Goal: Task Accomplishment & Management: Manage account settings

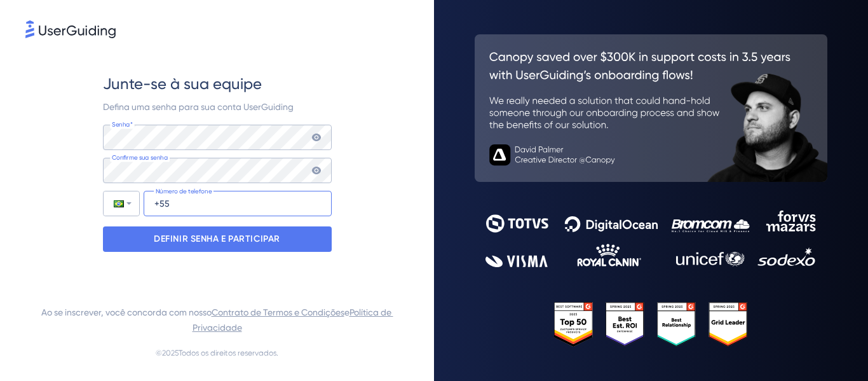
click at [170, 207] on input "+55" at bounding box center [238, 203] width 188 height 25
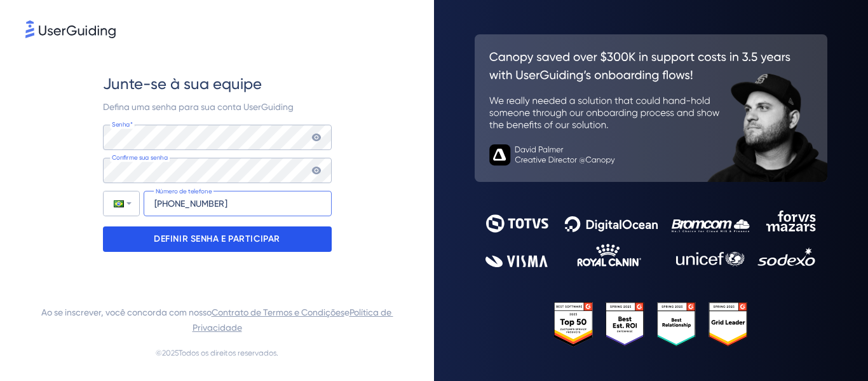
type input "[PHONE_NUMBER]"
click at [196, 241] on font "DEFINIR SENHA E PARTICIPAR" at bounding box center [217, 238] width 126 height 11
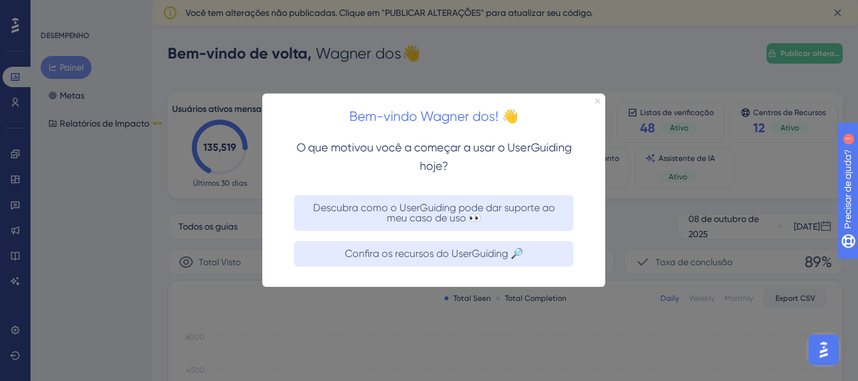
click at [597, 100] on icon "Fechar visualização" at bounding box center [597, 100] width 5 height 5
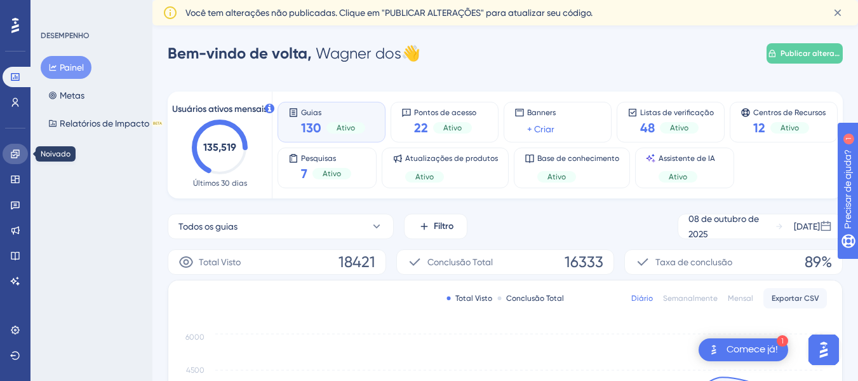
click at [16, 155] on icon at bounding box center [15, 154] width 10 height 10
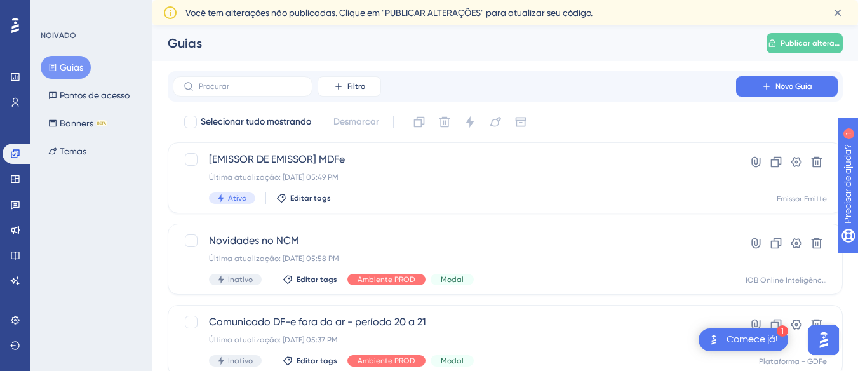
click at [71, 67] on font "Guias" at bounding box center [72, 67] width 24 height 10
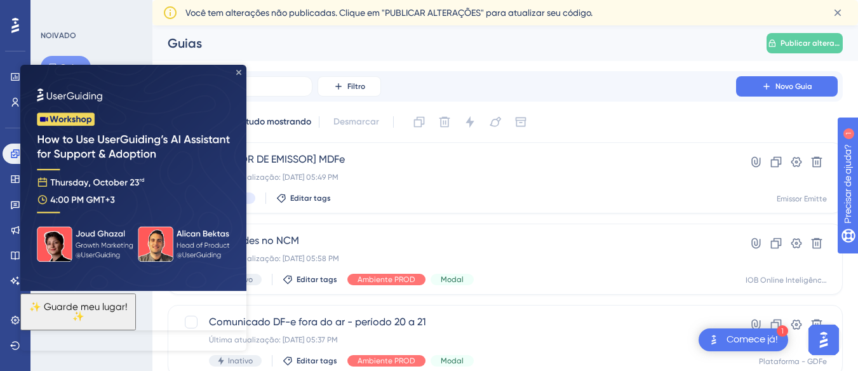
click at [239, 72] on icon "Fechar visualização" at bounding box center [238, 72] width 5 height 5
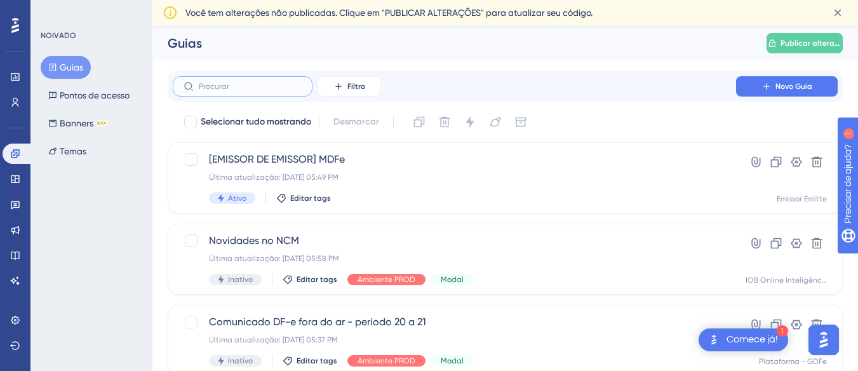
click at [266, 88] on input "text" at bounding box center [250, 86] width 103 height 9
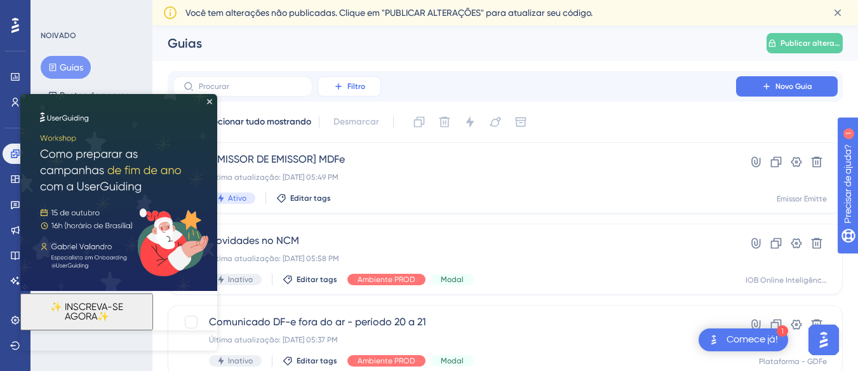
click at [355, 86] on font "Filtro" at bounding box center [357, 86] width 18 height 9
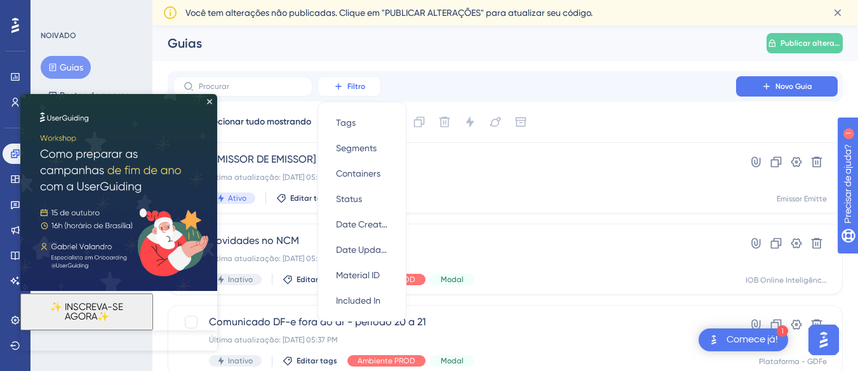
scroll to position [26, 0]
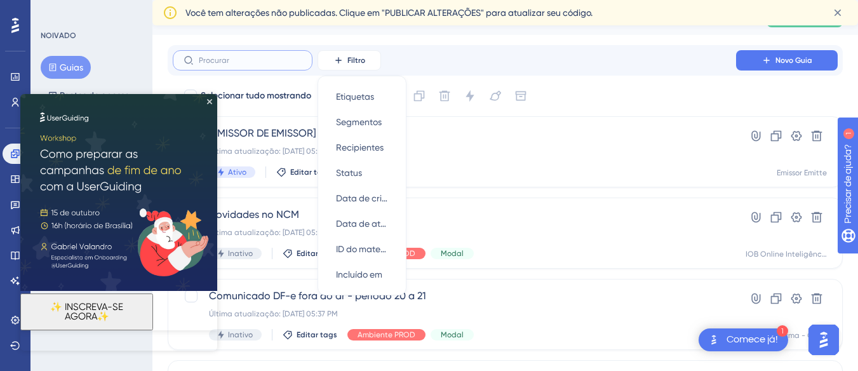
click at [229, 62] on input "text" at bounding box center [250, 60] width 103 height 9
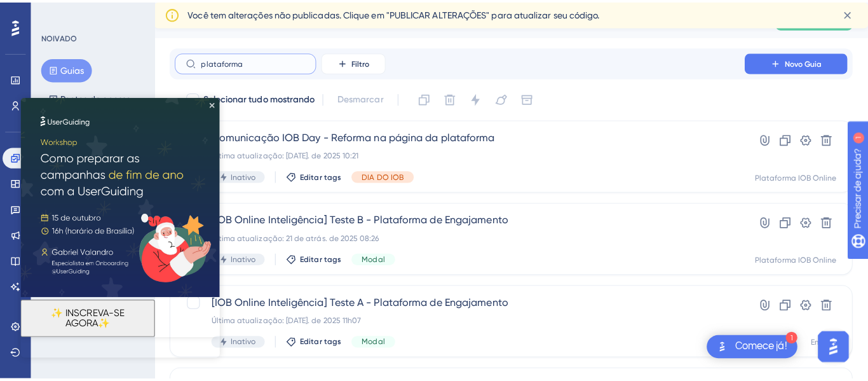
scroll to position [0, 0]
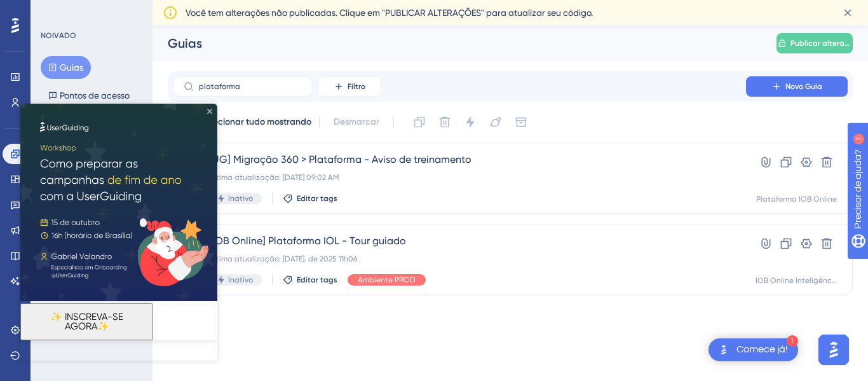
click at [209, 112] on icon "Fechar visualização" at bounding box center [209, 111] width 5 height 5
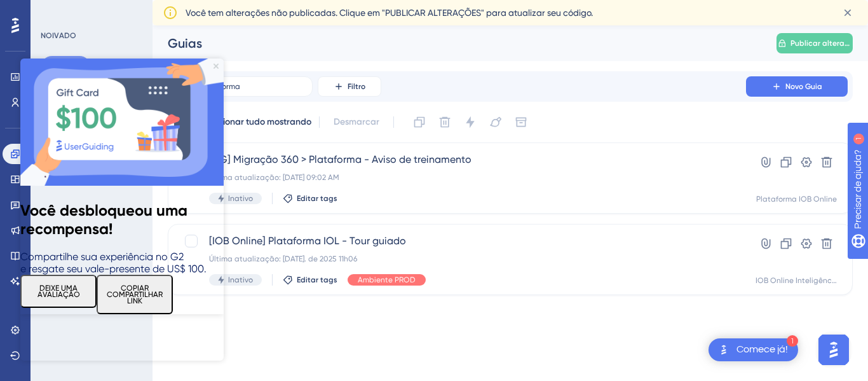
click at [214, 65] on icon "Fechar visualização" at bounding box center [215, 65] width 5 height 5
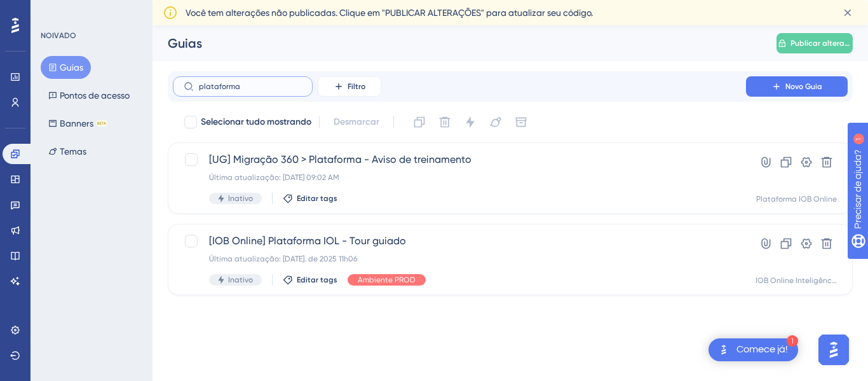
click at [254, 85] on input "plataforma" at bounding box center [250, 86] width 103 height 9
click at [255, 85] on input "plataforma" at bounding box center [250, 86] width 103 height 9
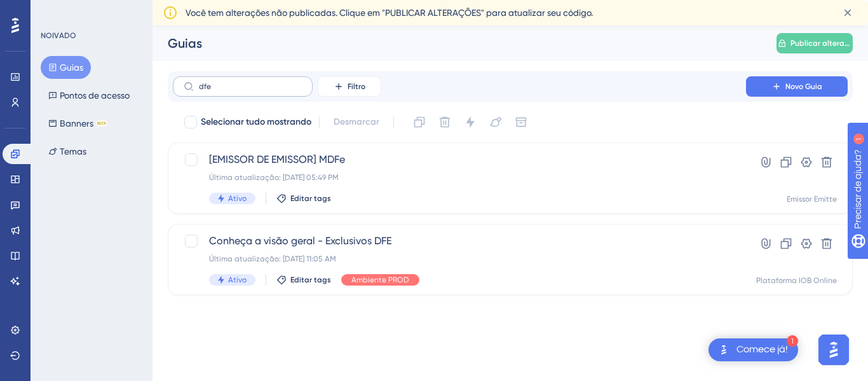
click at [288, 80] on label "dfe" at bounding box center [243, 86] width 140 height 20
click at [288, 82] on input "dfe" at bounding box center [250, 86] width 103 height 9
click at [193, 86] on icon at bounding box center [189, 86] width 10 height 10
click at [199, 86] on input "dfe" at bounding box center [250, 86] width 103 height 9
click at [187, 87] on icon at bounding box center [189, 86] width 10 height 10
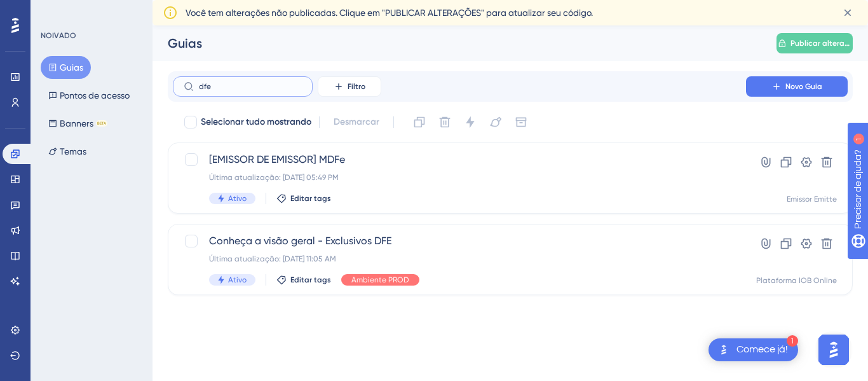
click at [199, 87] on input "dfe" at bounding box center [250, 86] width 103 height 9
click at [218, 88] on input "dfe" at bounding box center [250, 86] width 103 height 9
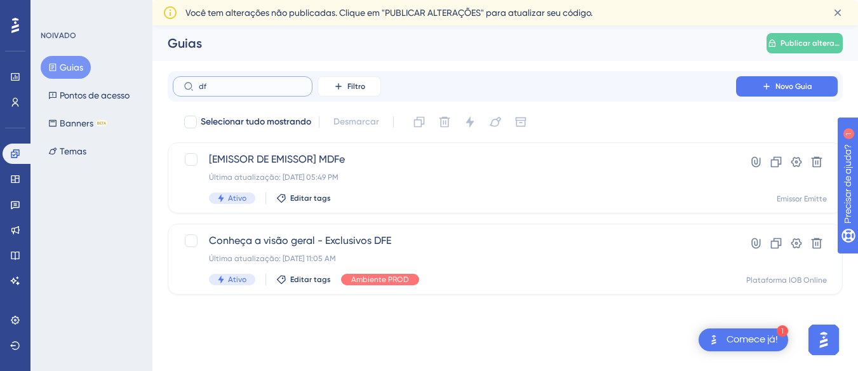
type input "d"
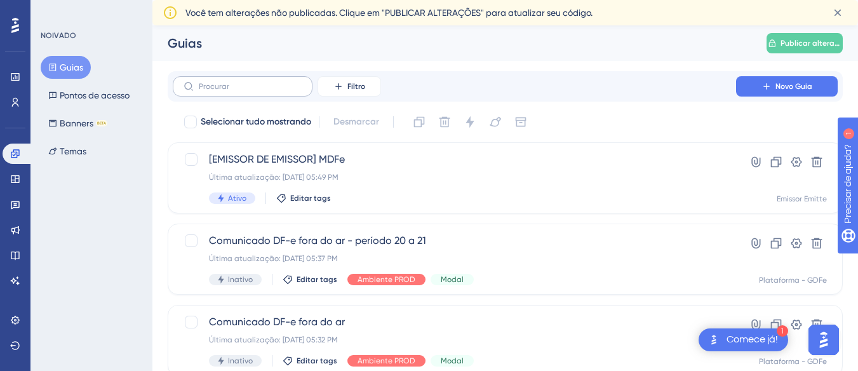
click at [186, 88] on icon at bounding box center [189, 86] width 10 height 10
click at [199, 88] on input "text" at bounding box center [250, 86] width 103 height 9
click at [248, 88] on input "text" at bounding box center [250, 86] width 103 height 9
click at [350, 86] on font "Filtro" at bounding box center [357, 86] width 18 height 9
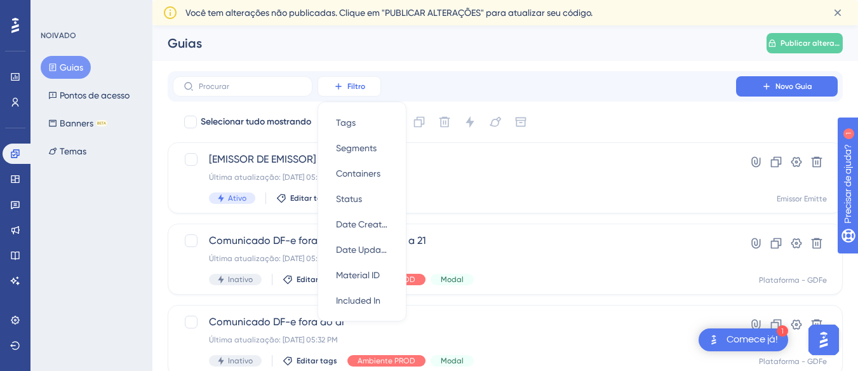
scroll to position [26, 0]
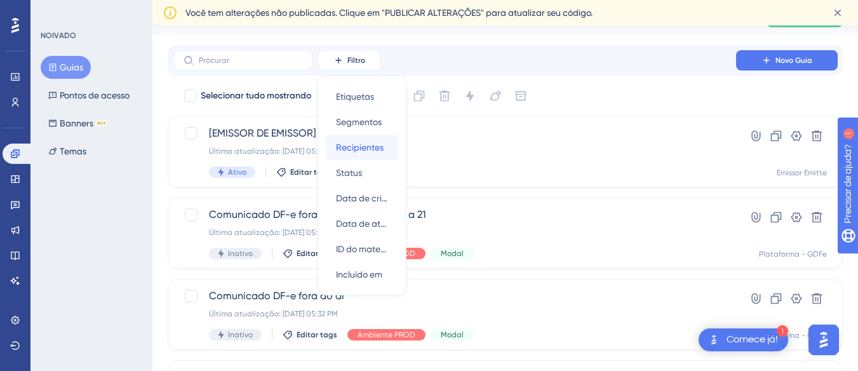
click at [372, 152] on font "Recipientes" at bounding box center [360, 147] width 48 height 10
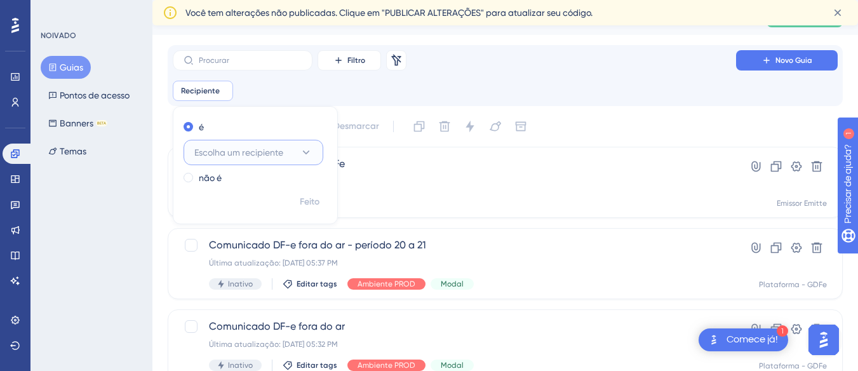
click at [265, 154] on font "Escolha um recipiente" at bounding box center [238, 152] width 89 height 10
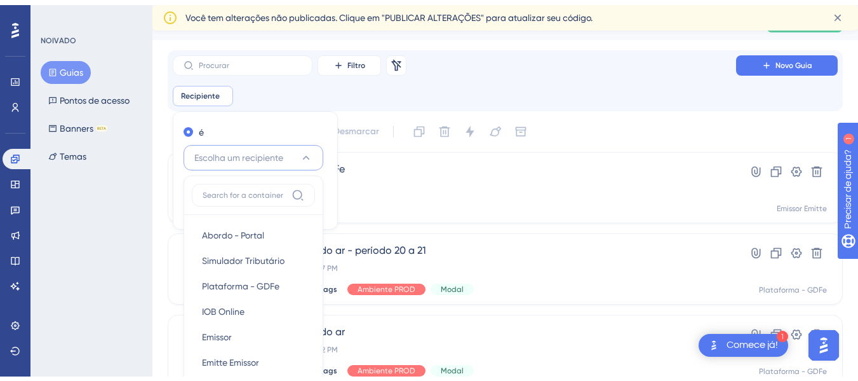
scroll to position [137, 0]
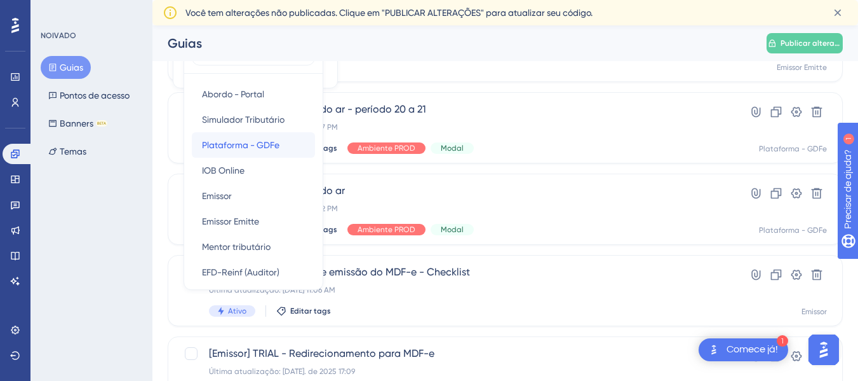
click at [223, 143] on font "Plataforma - GDFe" at bounding box center [241, 145] width 78 height 10
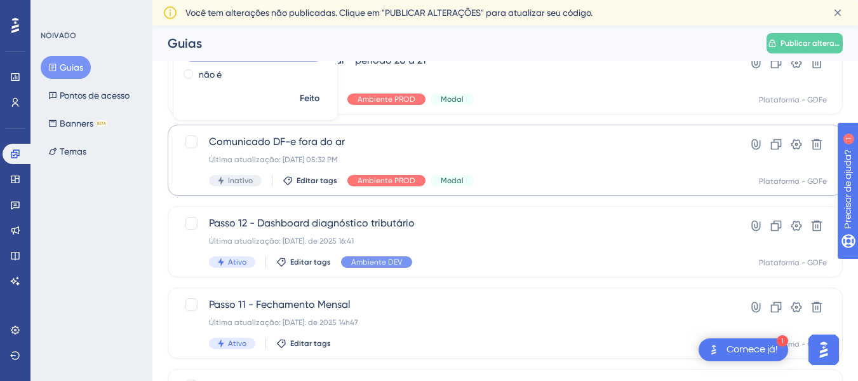
scroll to position [73, 0]
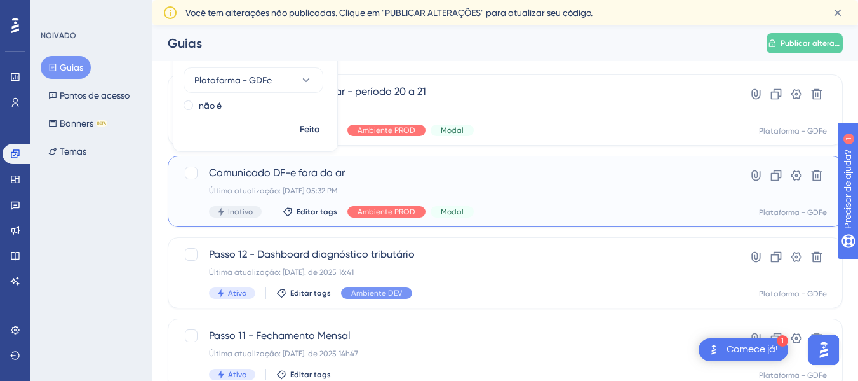
click at [245, 173] on font "Comunicado DF-e fora do ar" at bounding box center [277, 172] width 136 height 12
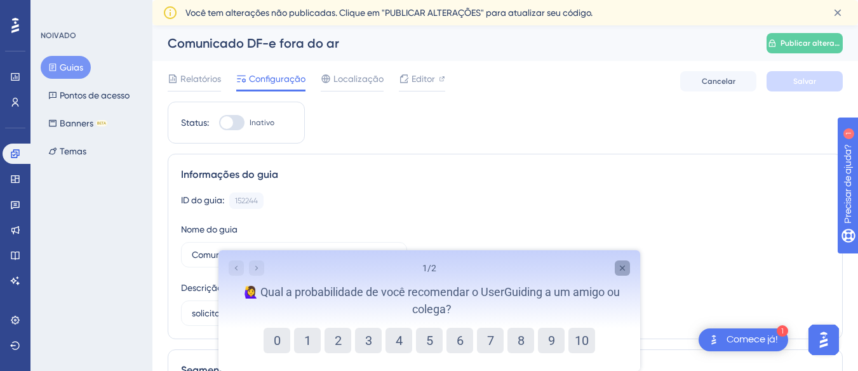
click at [622, 270] on icon "Fechar pesquisa" at bounding box center [622, 268] width 10 height 10
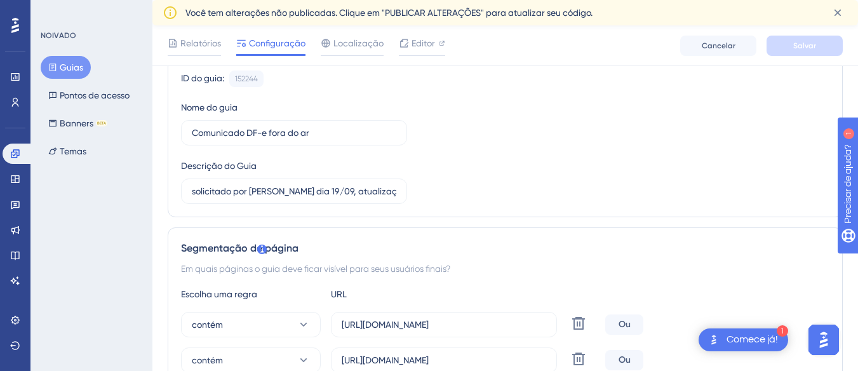
scroll to position [64, 0]
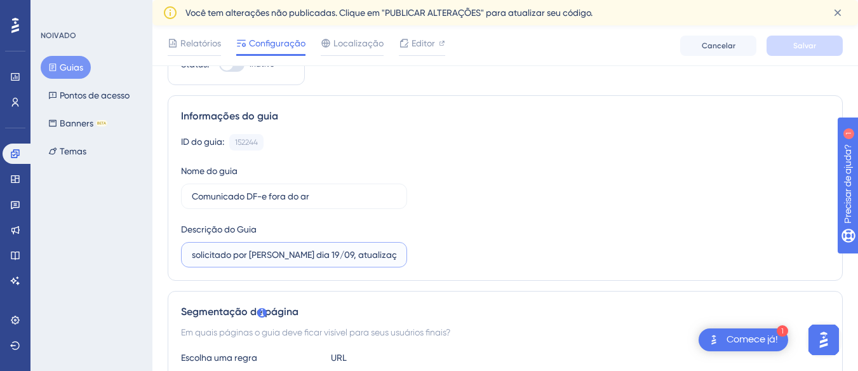
click at [311, 257] on input "solicitado por [PERSON_NAME] dia 19/09, atualização fica até dia 24/09 as 22h" at bounding box center [294, 255] width 205 height 14
click at [322, 254] on input "solicitado por [PERSON_NAME] dia 14/09, atualização fica até dia 24/09 as 22h" at bounding box center [294, 255] width 205 height 14
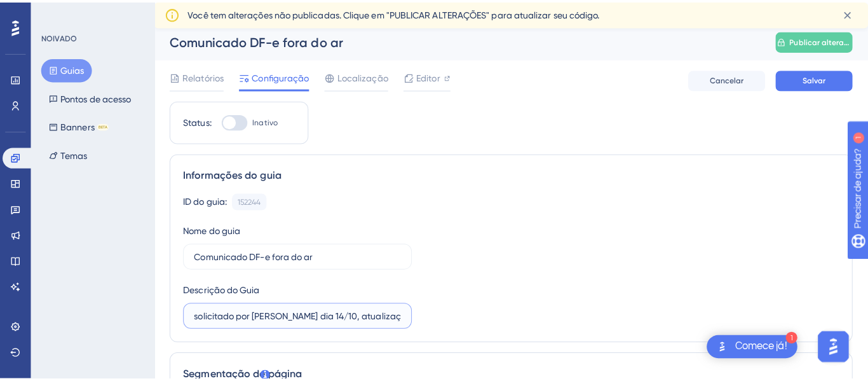
scroll to position [0, 0]
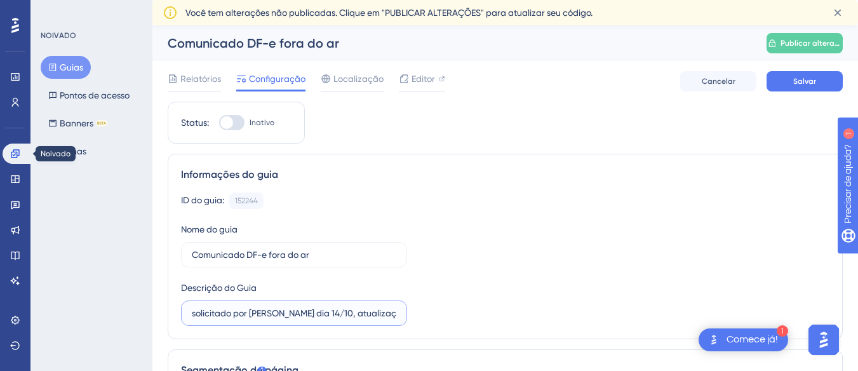
type input "solicitado por [PERSON_NAME] dia 14/10, atualização fica até dia 24/09 as 22h"
click at [16, 151] on icon at bounding box center [15, 154] width 10 height 10
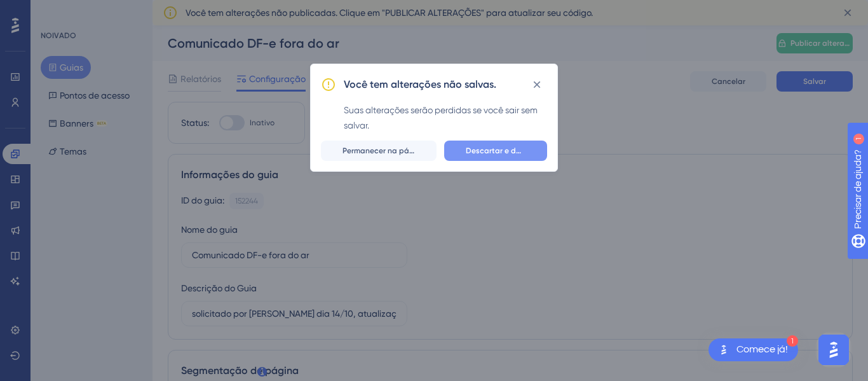
click at [492, 156] on button "Descartar e deixar" at bounding box center [495, 150] width 103 height 20
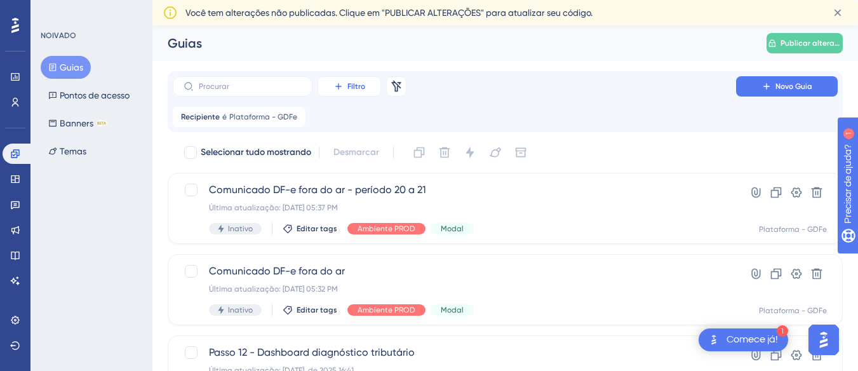
click at [348, 85] on font "Filtro" at bounding box center [357, 86] width 18 height 9
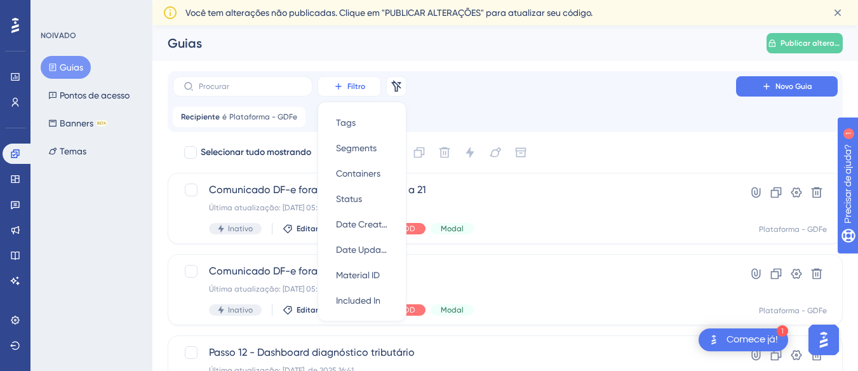
scroll to position [26, 0]
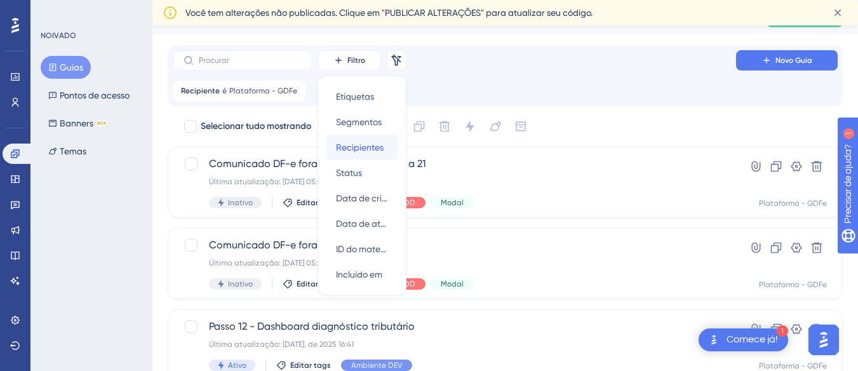
click at [343, 147] on font "Recipientes" at bounding box center [360, 147] width 48 height 10
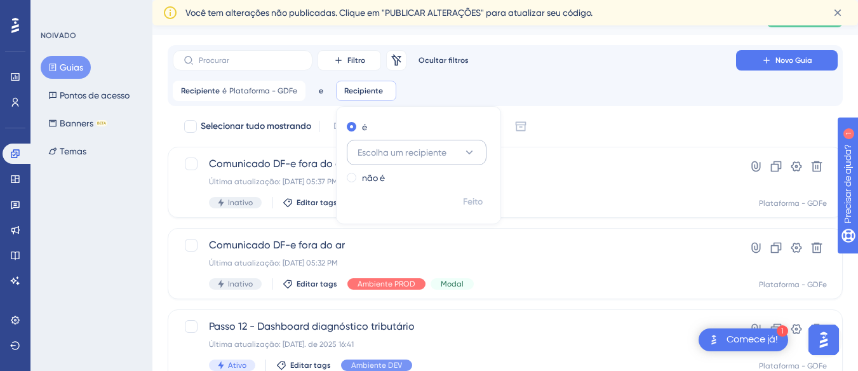
click at [387, 152] on font "Escolha um recipiente" at bounding box center [402, 152] width 89 height 10
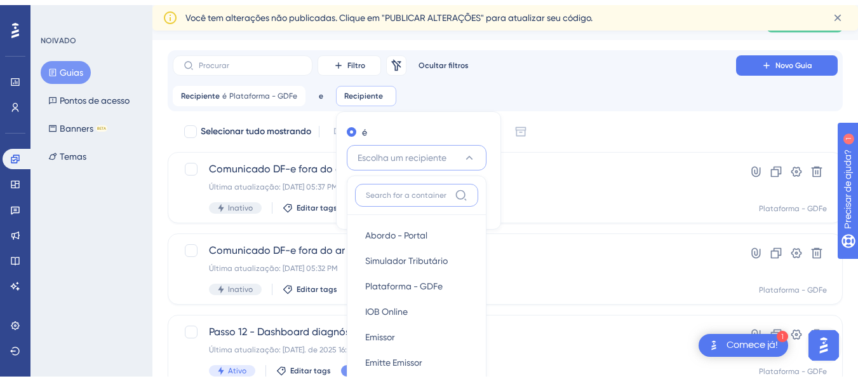
scroll to position [139, 0]
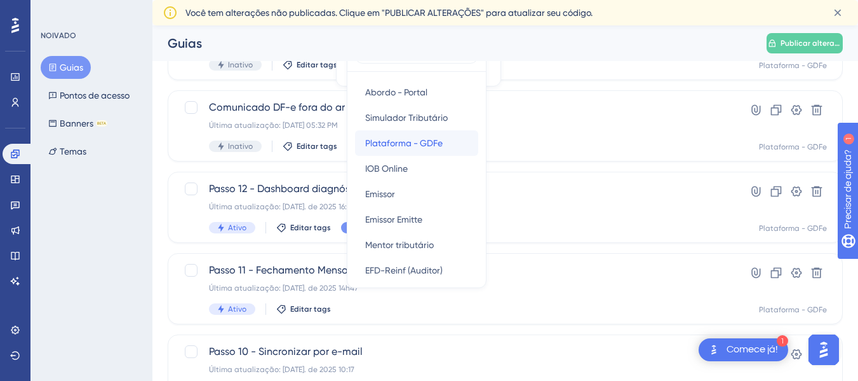
click at [389, 146] on font "Plataforma - GDFe" at bounding box center [404, 143] width 78 height 10
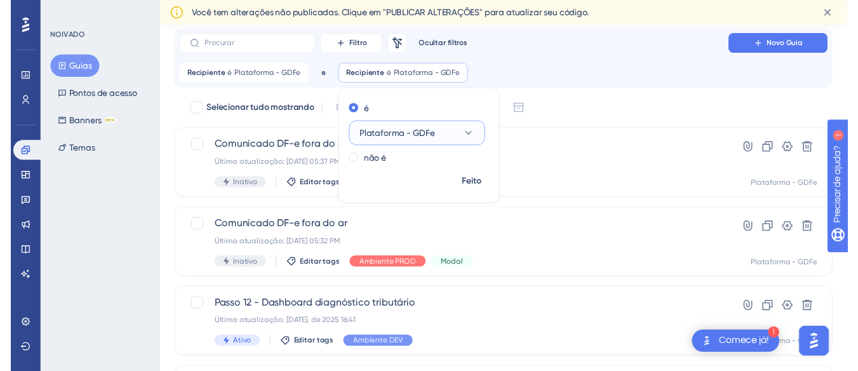
scroll to position [11, 0]
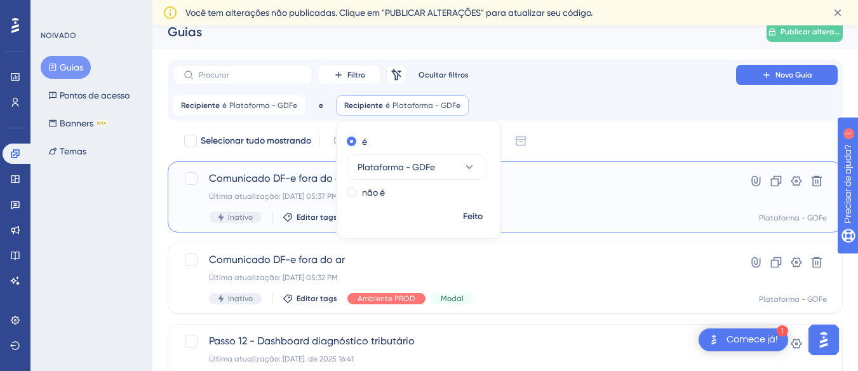
click at [254, 180] on font "Comunicado DF-e fora do ar - período 20 a 21" at bounding box center [317, 178] width 217 height 12
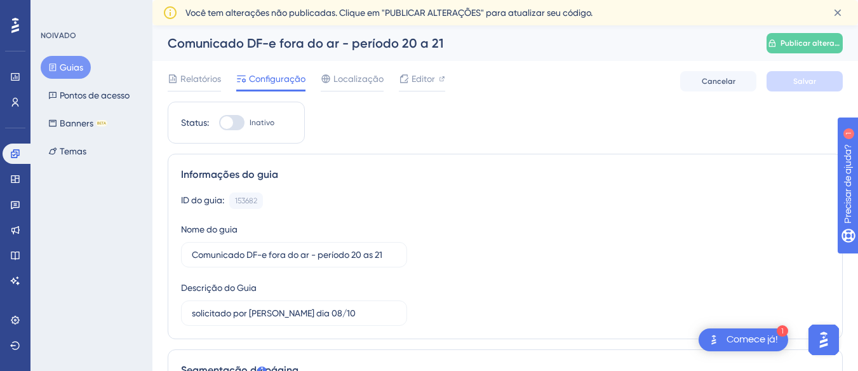
click at [270, 79] on font "Configuração" at bounding box center [277, 79] width 57 height 10
click at [11, 153] on icon at bounding box center [15, 154] width 10 height 10
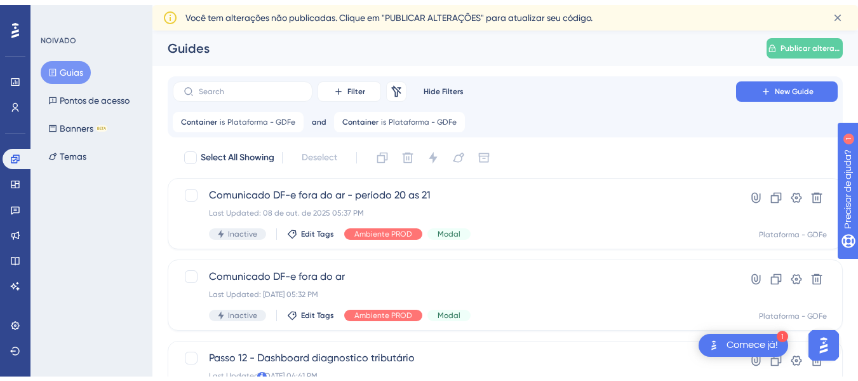
scroll to position [57, 0]
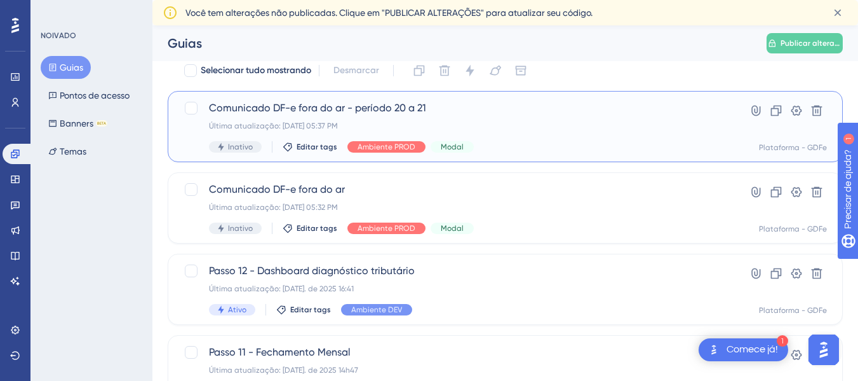
click at [245, 110] on font "Comunicado DF-e fora do ar - período 20 a 21" at bounding box center [317, 108] width 217 height 12
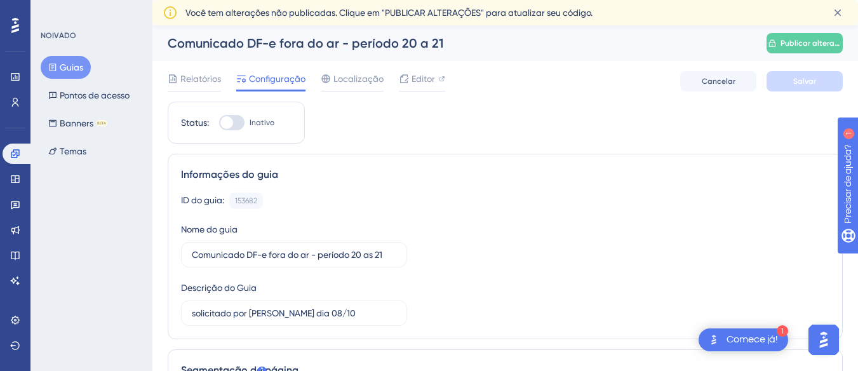
click at [287, 79] on font "Configuração" at bounding box center [277, 79] width 57 height 10
click at [68, 64] on font "Guias" at bounding box center [72, 67] width 24 height 10
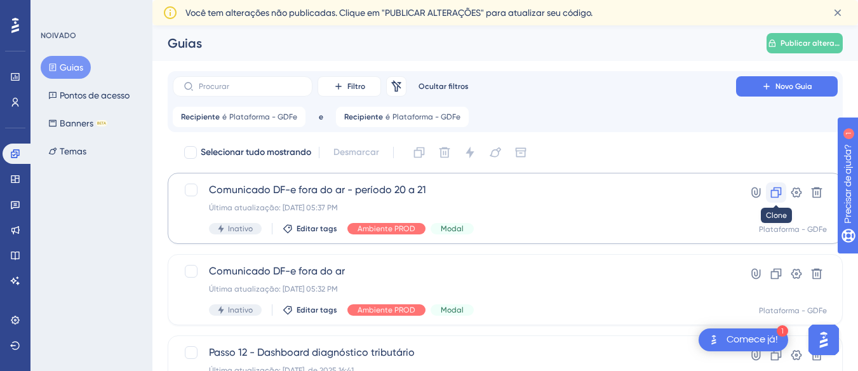
click at [775, 191] on icon at bounding box center [776, 192] width 11 height 11
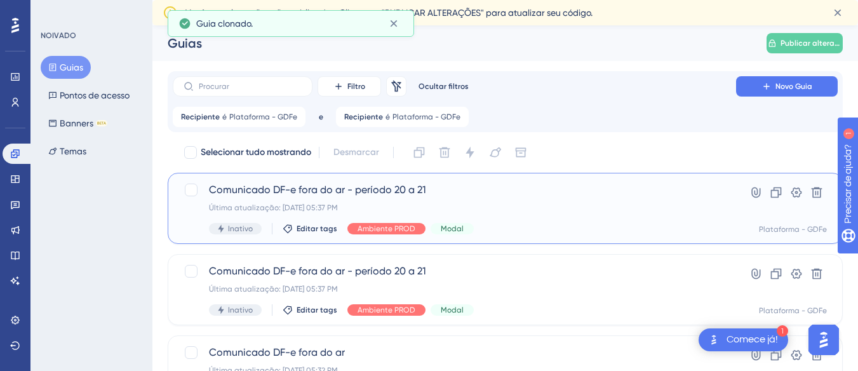
click at [306, 193] on font "Comunicado DF-e fora do ar - período 20 a 21" at bounding box center [317, 190] width 217 height 12
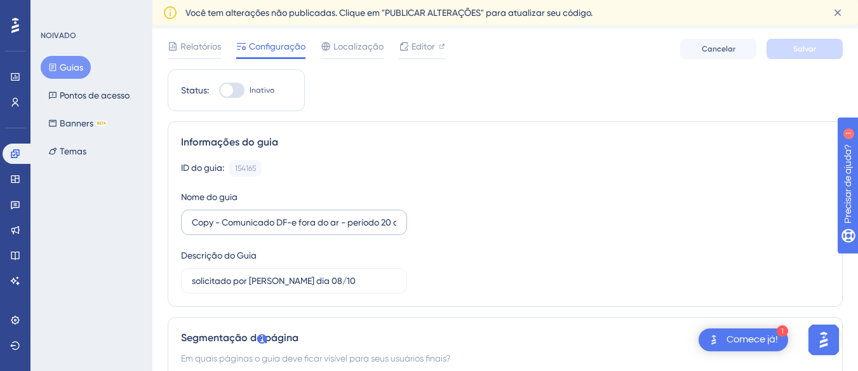
scroll to position [64, 0]
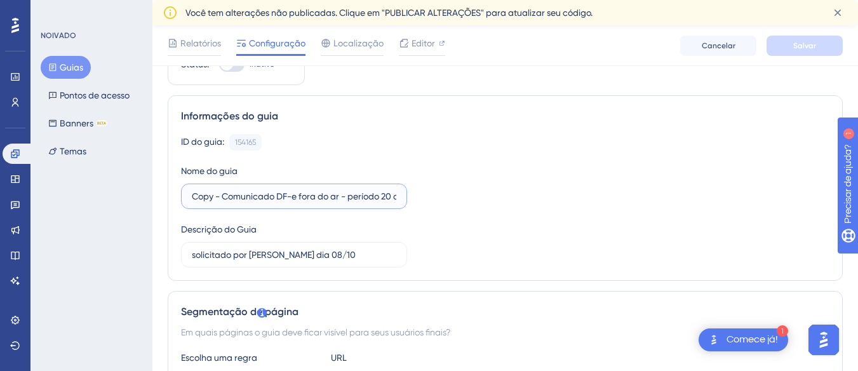
click at [394, 194] on input "Copy - Comunicado DF-e fora do ar - período 20 as 21" at bounding box center [294, 196] width 205 height 14
type input "Copy - Comunicado DF-e fora do ar - período 20 as 21"
click at [309, 254] on input "solicitado por [PERSON_NAME] dia 08/10" at bounding box center [294, 255] width 205 height 14
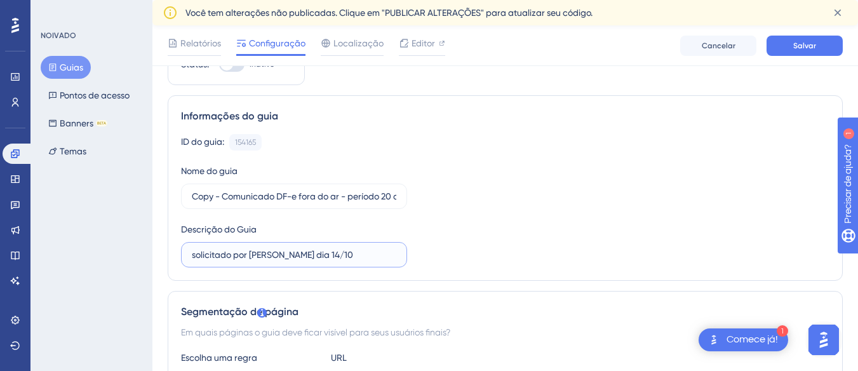
type input "solicitado por [PERSON_NAME] dia 14/10"
click at [430, 145] on div "ID do guia: 154165 Cópia" at bounding box center [505, 142] width 649 height 17
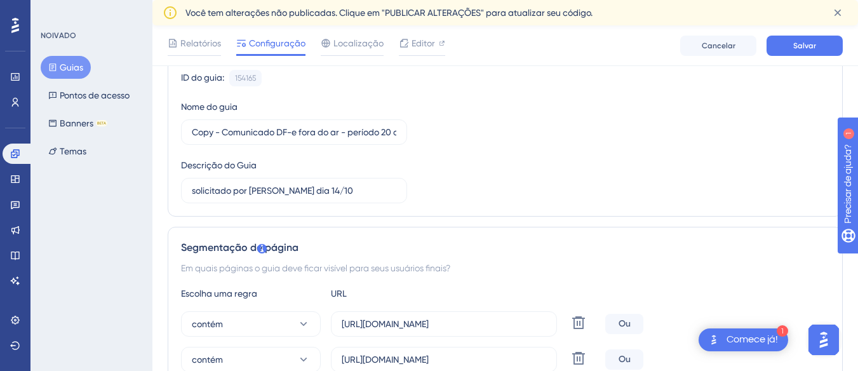
scroll to position [127, 0]
click at [348, 186] on input "solicitado por [PERSON_NAME] dia 14/10" at bounding box center [294, 191] width 205 height 14
click at [351, 191] on input "solicitado por [PERSON_NAME] dia 14/10" at bounding box center [294, 191] width 205 height 14
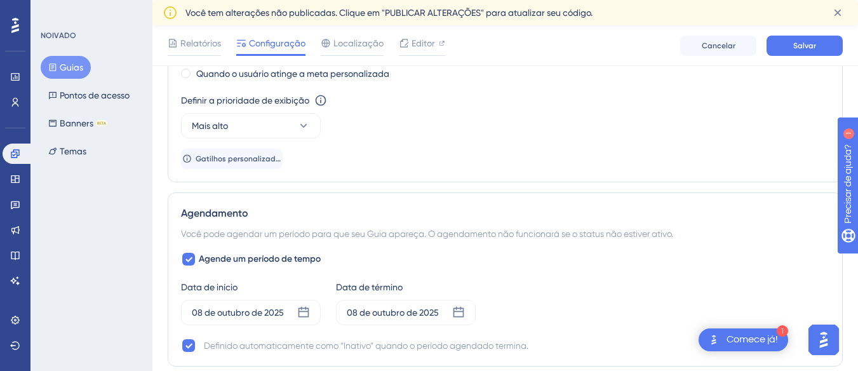
scroll to position [953, 0]
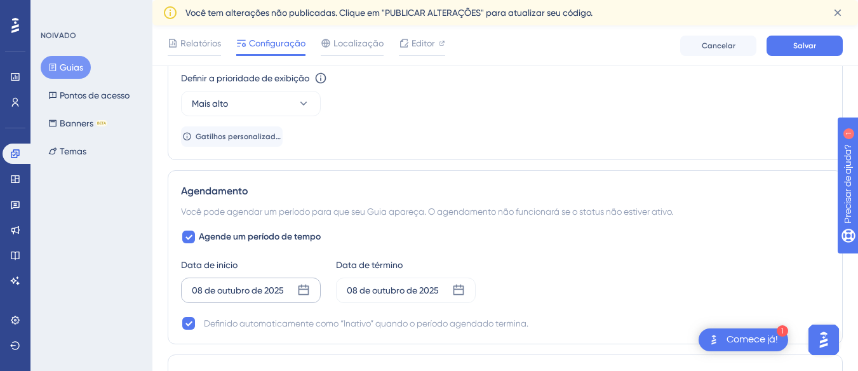
click at [304, 288] on icon at bounding box center [303, 290] width 13 height 13
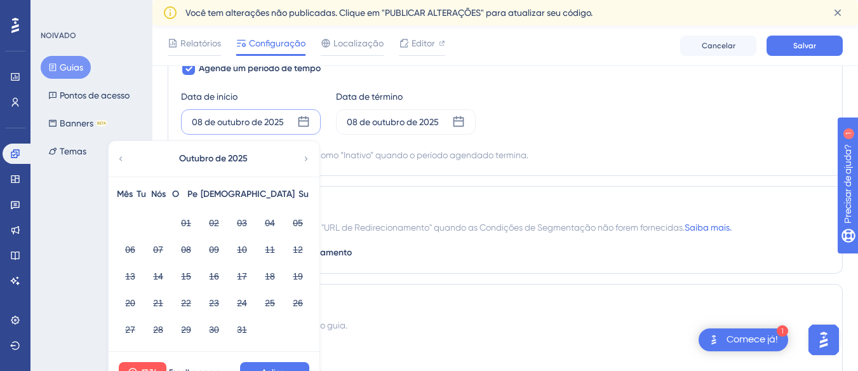
scroll to position [1144, 0]
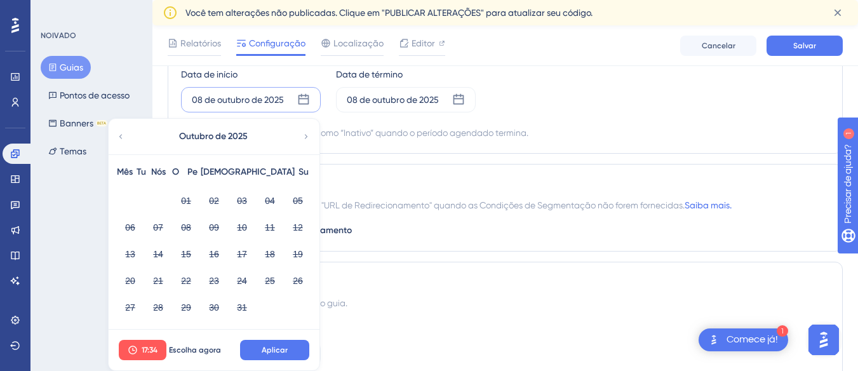
click at [585, 119] on div "Agende um período de tempo Data de início [DATE] Outubro de 2025 Mês Tu Nós O P…" at bounding box center [505, 90] width 649 height 102
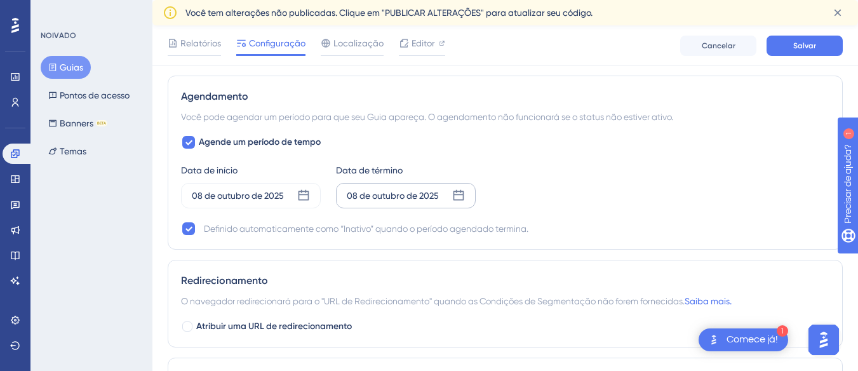
scroll to position [1017, 0]
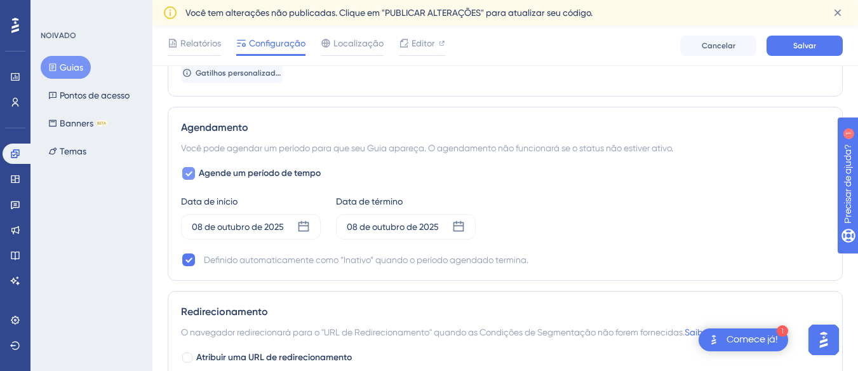
click at [191, 173] on icon at bounding box center [189, 174] width 7 height 5
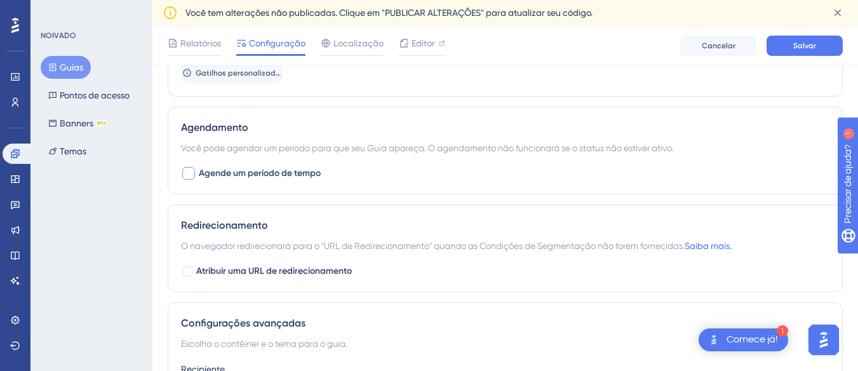
click at [187, 175] on div at bounding box center [188, 173] width 13 height 13
checkbox input "true"
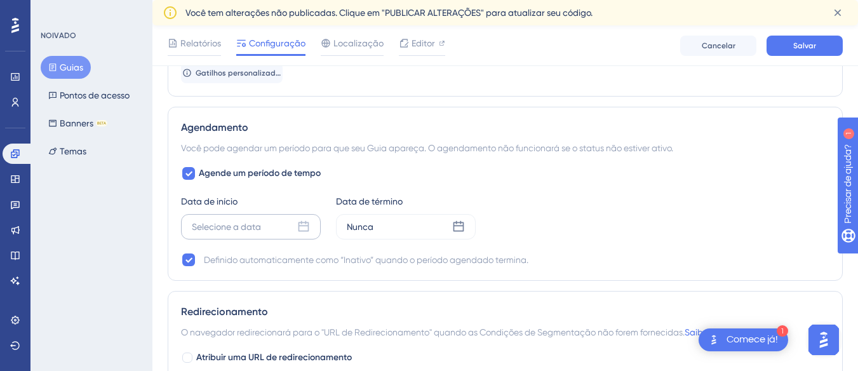
click at [269, 226] on div "Selecione a data" at bounding box center [251, 226] width 140 height 25
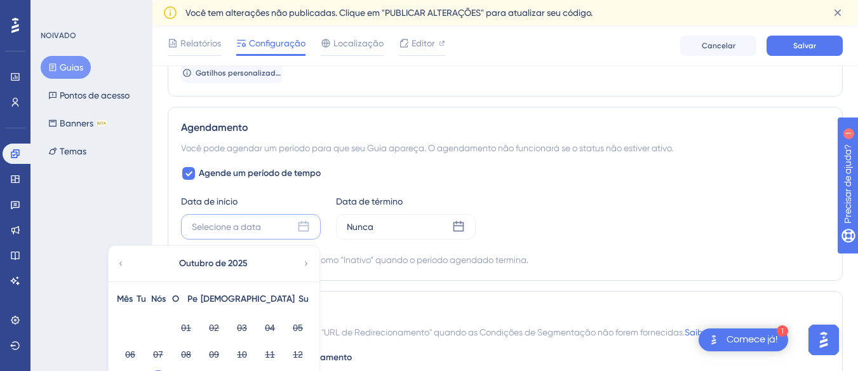
scroll to position [1080, 0]
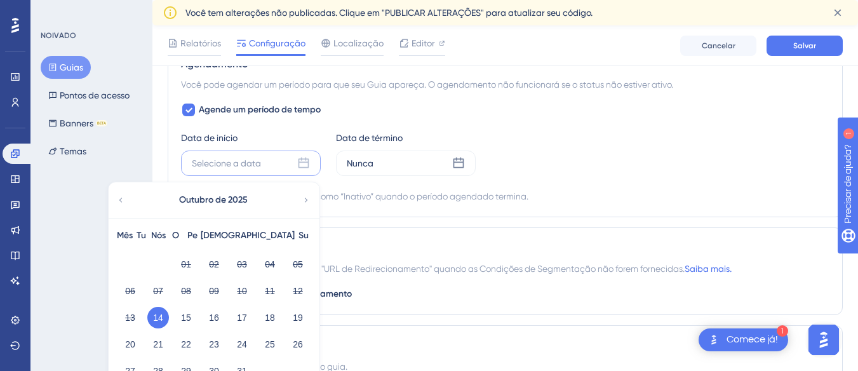
click at [157, 317] on font "14" at bounding box center [158, 318] width 10 height 10
click at [158, 316] on font "14" at bounding box center [158, 318] width 10 height 10
click at [369, 163] on font "Nunca" at bounding box center [360, 163] width 27 height 10
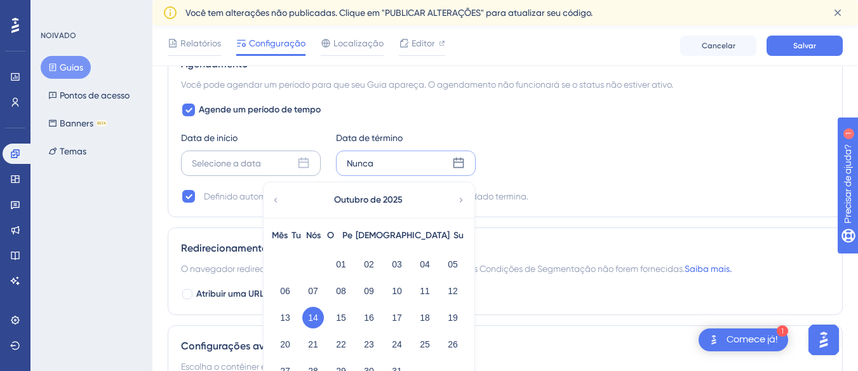
click at [245, 163] on font "Selecione a data" at bounding box center [226, 163] width 69 height 10
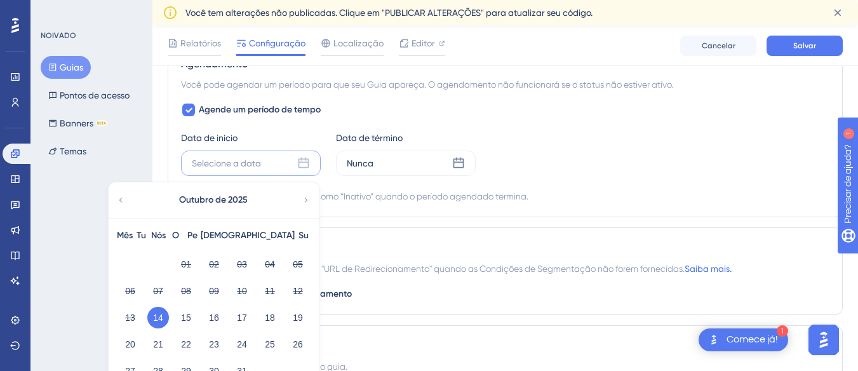
click at [153, 319] on font "14" at bounding box center [158, 318] width 10 height 10
click at [186, 318] on font "15" at bounding box center [186, 318] width 10 height 10
click at [161, 315] on font "14" at bounding box center [158, 318] width 10 height 10
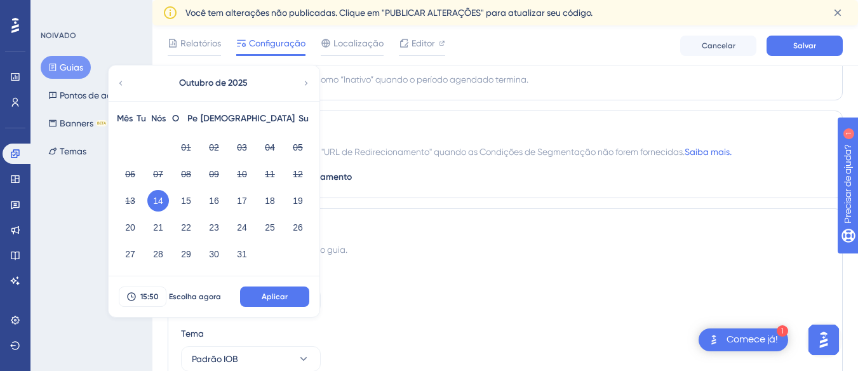
scroll to position [1207, 0]
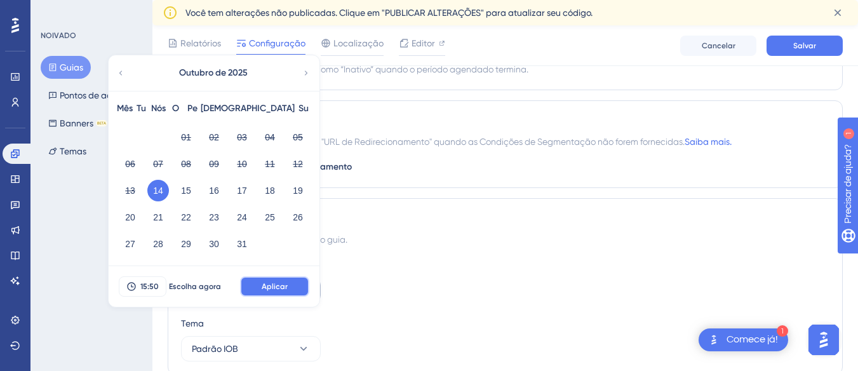
click at [285, 289] on font "Aplicar" at bounding box center [275, 286] width 26 height 9
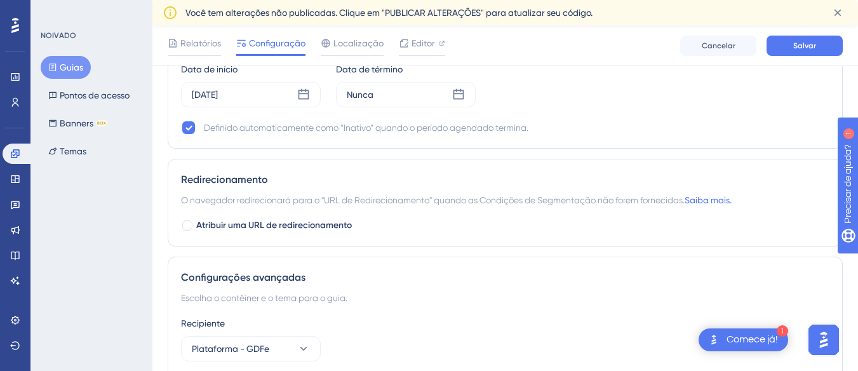
scroll to position [1080, 0]
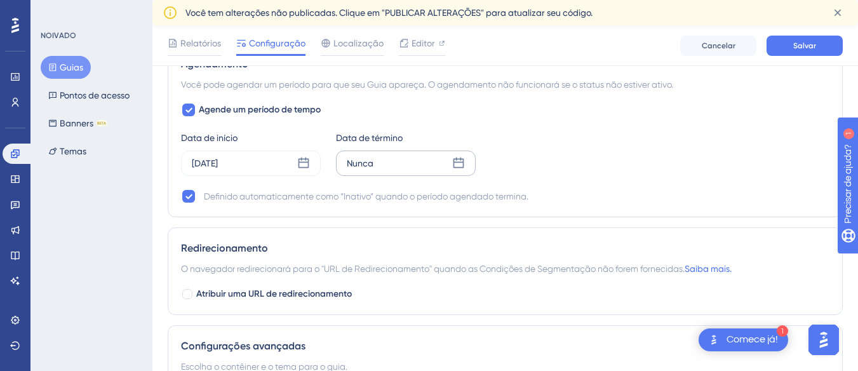
click at [388, 161] on div "Nunca" at bounding box center [406, 163] width 140 height 25
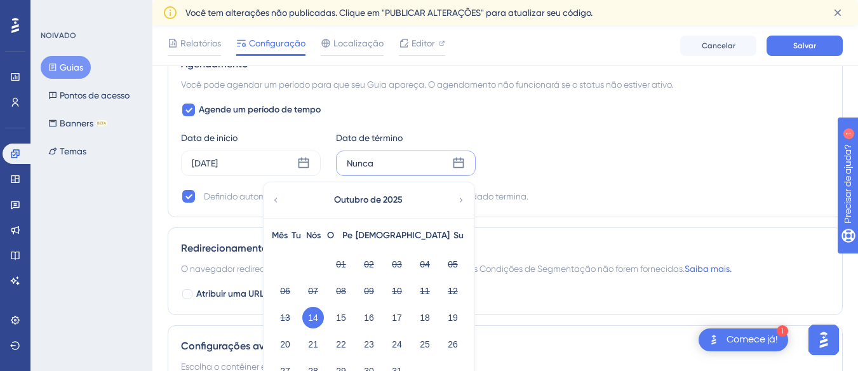
click at [308, 318] on font "14" at bounding box center [313, 318] width 10 height 10
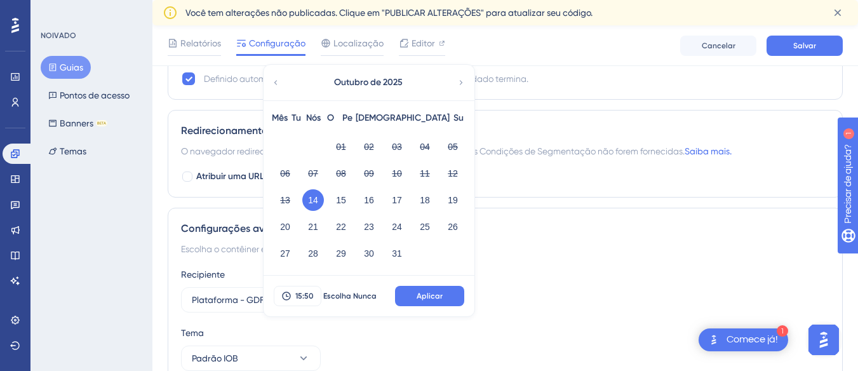
scroll to position [1207, 0]
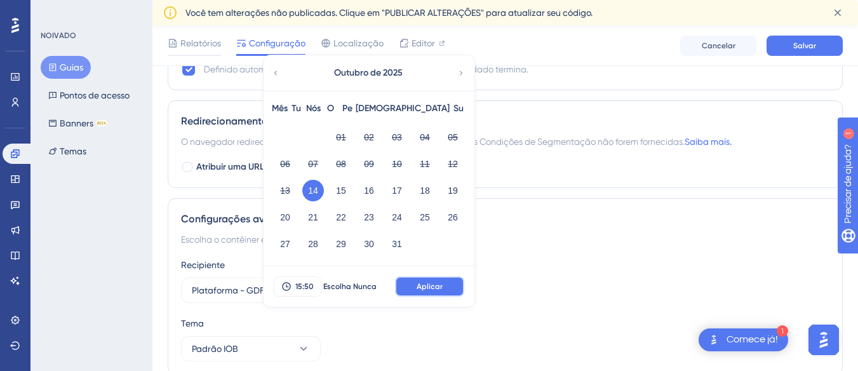
click at [419, 287] on font "Aplicar" at bounding box center [430, 286] width 26 height 9
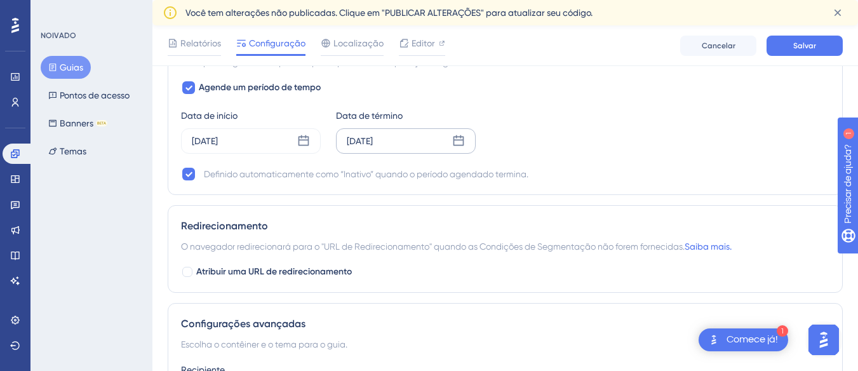
scroll to position [1080, 0]
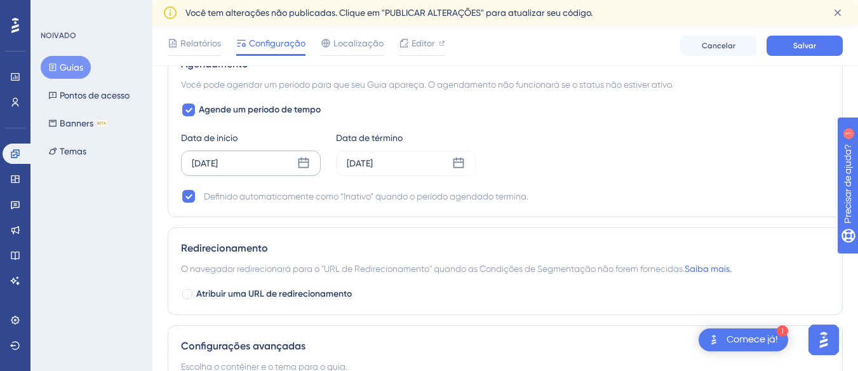
click at [218, 168] on font "[DATE]" at bounding box center [205, 163] width 26 height 10
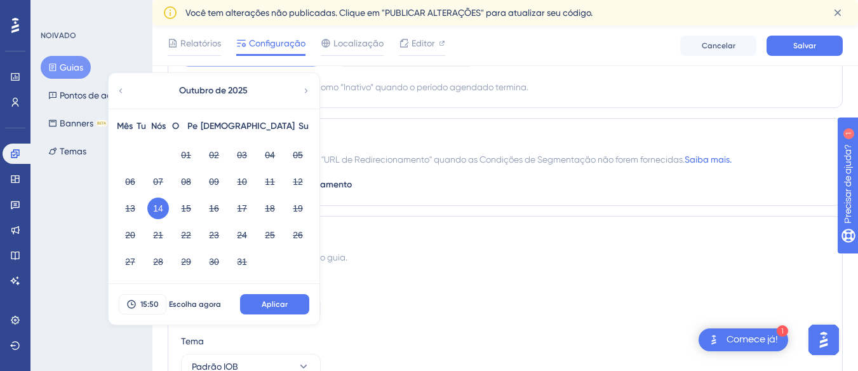
scroll to position [1207, 0]
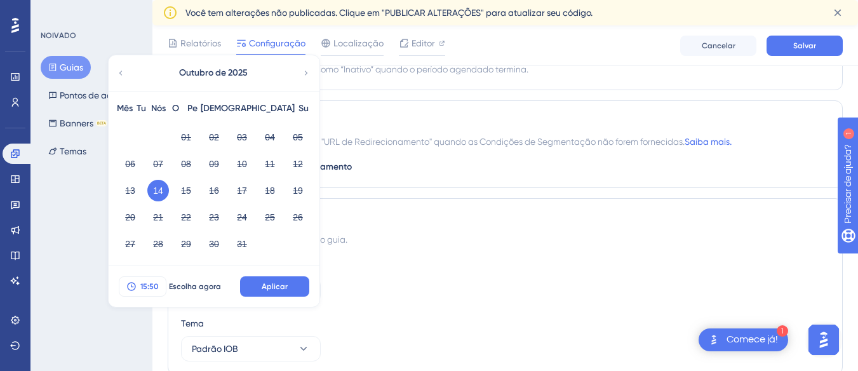
click at [148, 290] on font "15:50" at bounding box center [149, 286] width 18 height 9
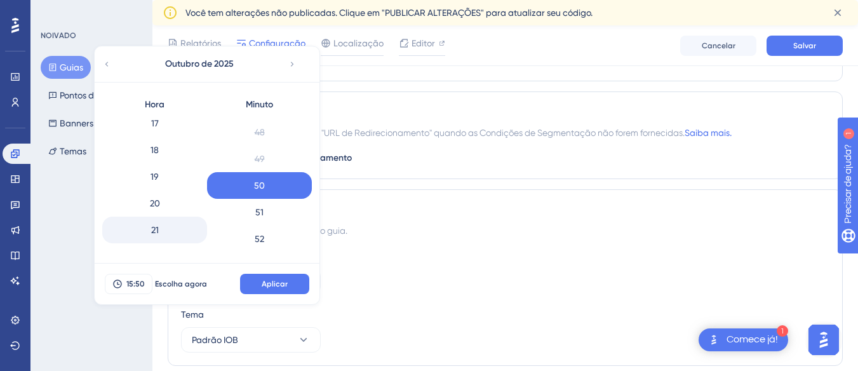
scroll to position [473, 0]
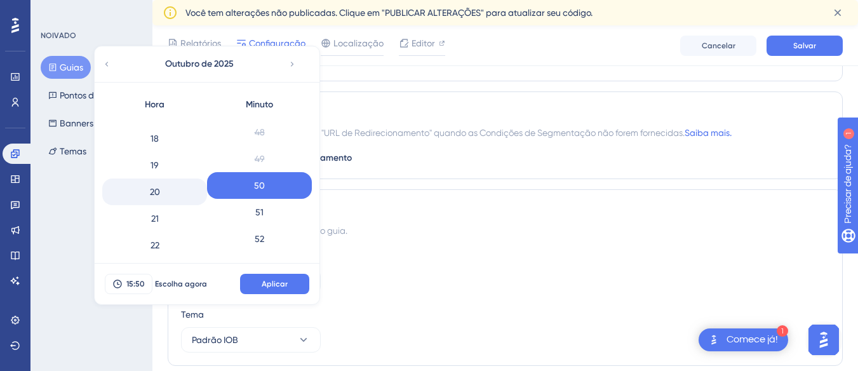
click at [150, 191] on font "20" at bounding box center [155, 192] width 10 height 10
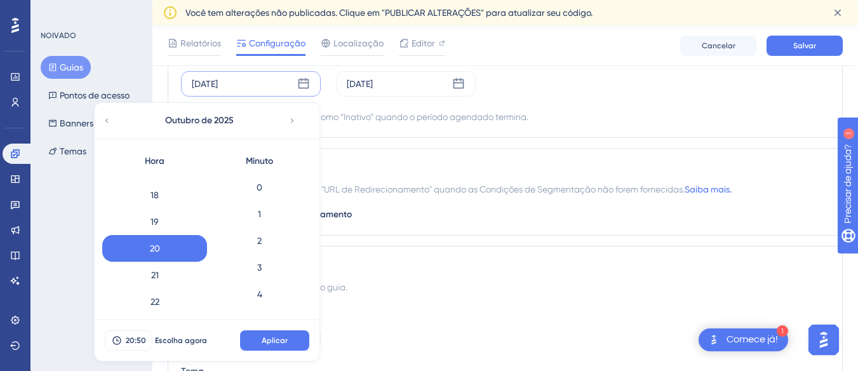
scroll to position [1153, 0]
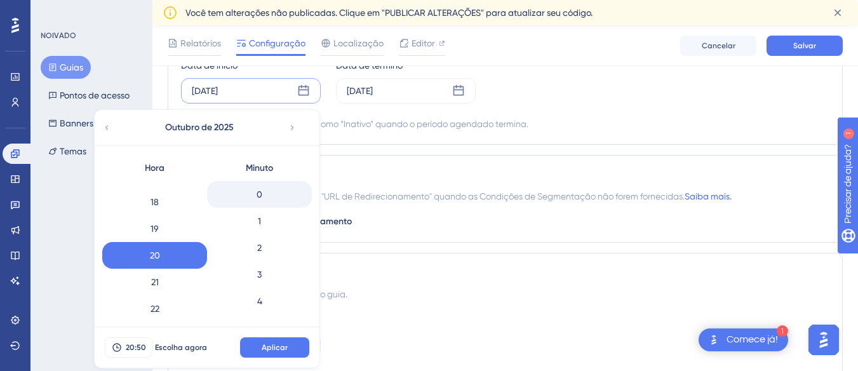
click at [262, 192] on div "0" at bounding box center [259, 194] width 105 height 27
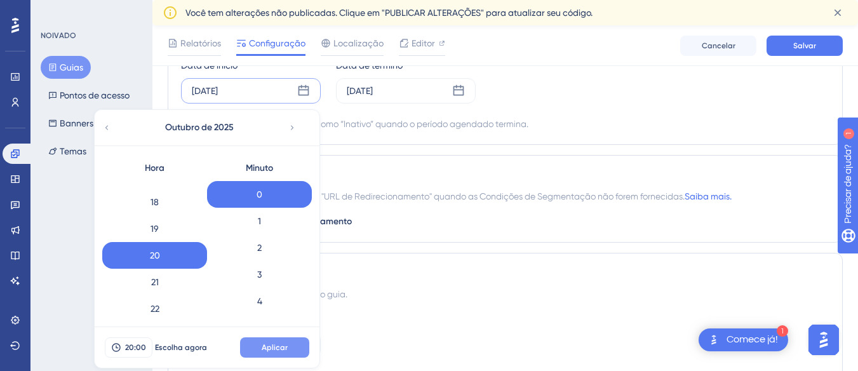
click at [265, 344] on font "Aplicar" at bounding box center [275, 347] width 26 height 9
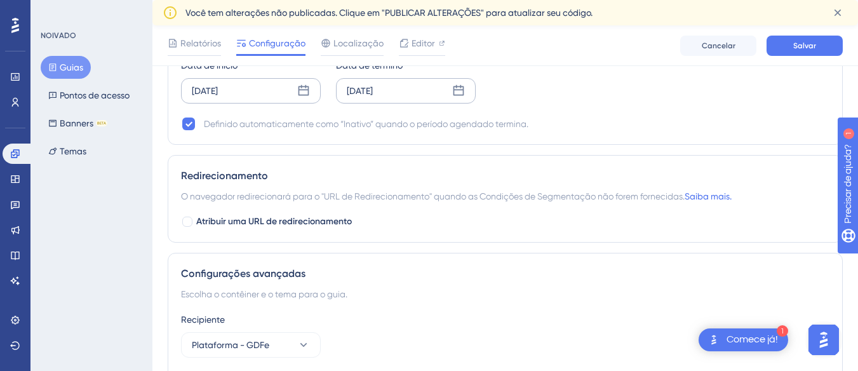
click at [453, 90] on icon at bounding box center [458, 91] width 13 height 13
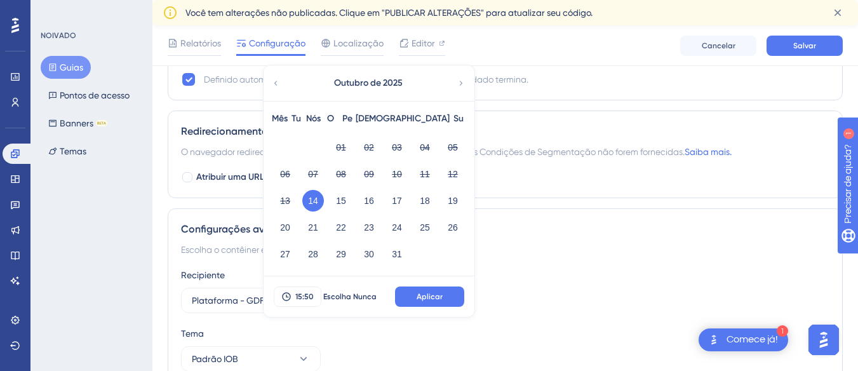
scroll to position [1216, 0]
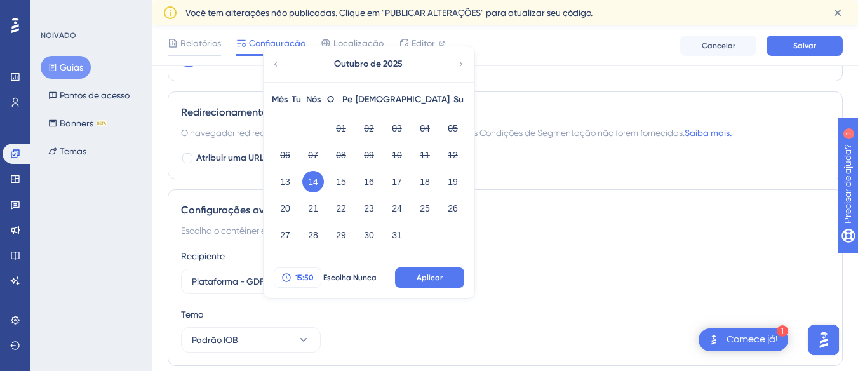
click at [313, 273] on span "15:50" at bounding box center [304, 278] width 18 height 10
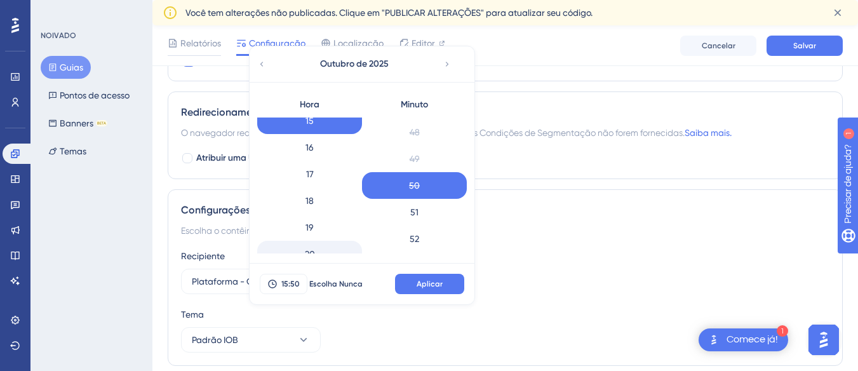
scroll to position [473, 0]
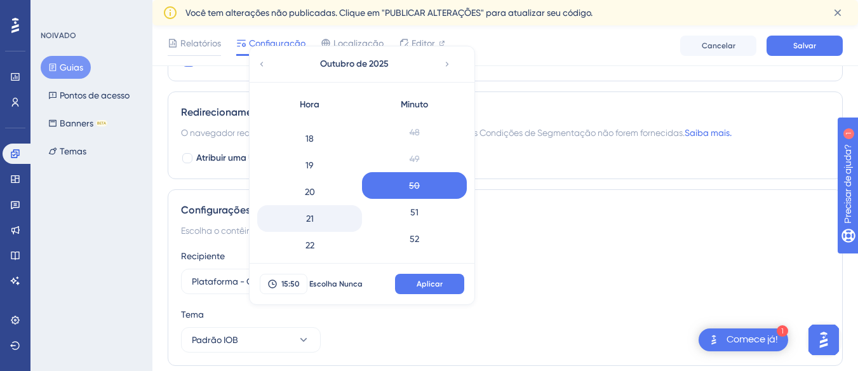
click at [323, 221] on div "21" at bounding box center [309, 218] width 105 height 27
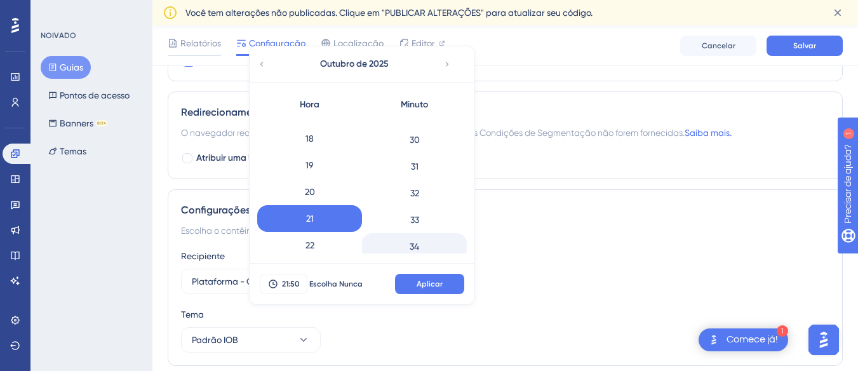
scroll to position [771, 0]
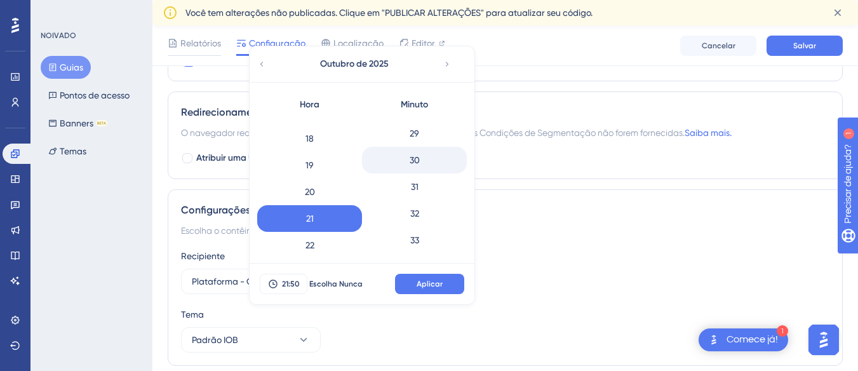
click at [417, 159] on font "30" at bounding box center [415, 160] width 10 height 10
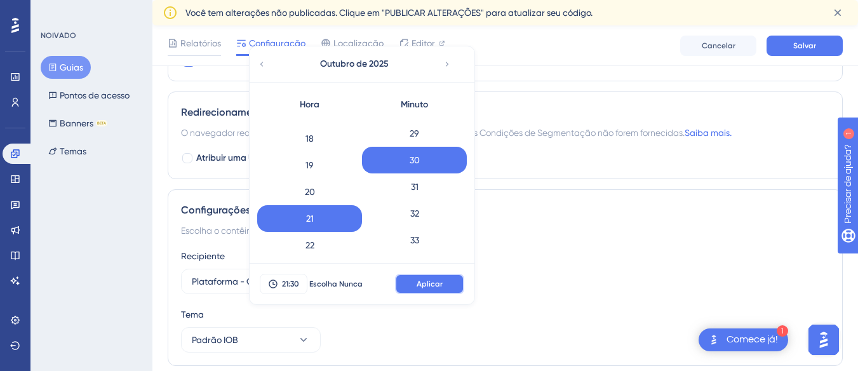
click at [438, 282] on font "Aplicar" at bounding box center [430, 284] width 26 height 9
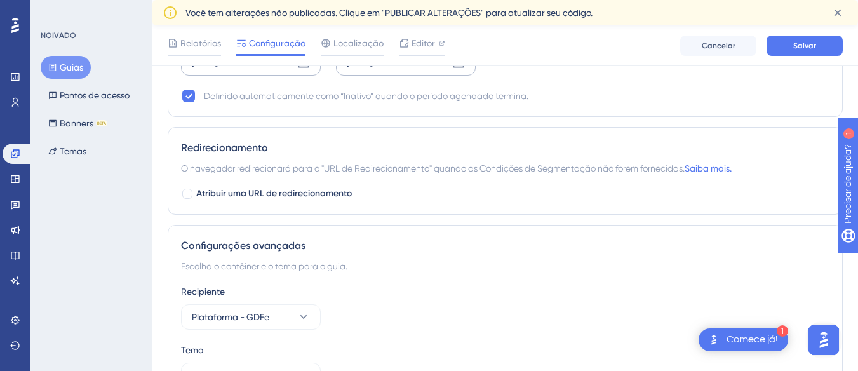
scroll to position [1153, 0]
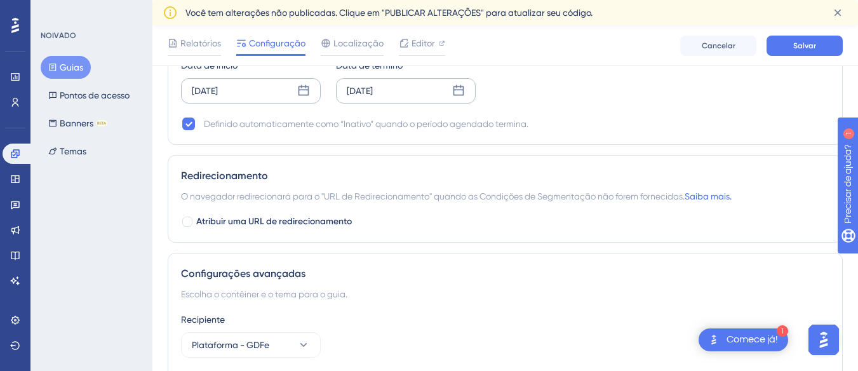
click at [373, 97] on div "[DATE]" at bounding box center [360, 90] width 26 height 15
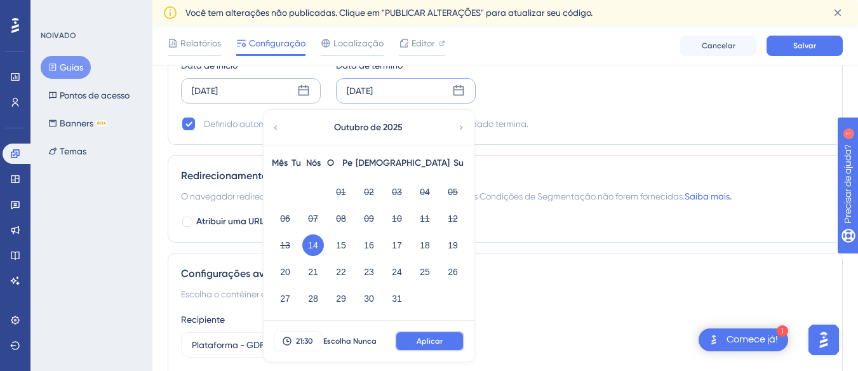
click at [445, 344] on button "Aplicar" at bounding box center [429, 341] width 69 height 20
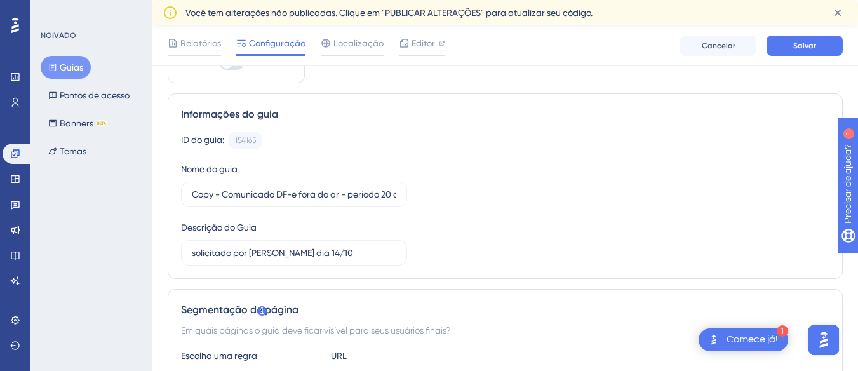
scroll to position [55, 0]
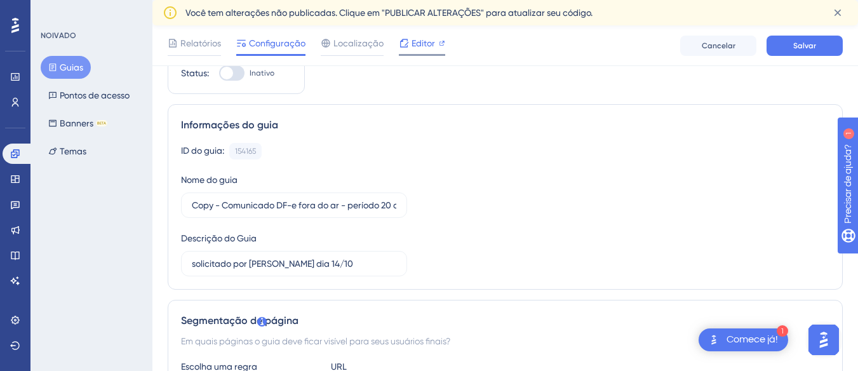
click at [418, 46] on font "Editor" at bounding box center [424, 43] width 24 height 10
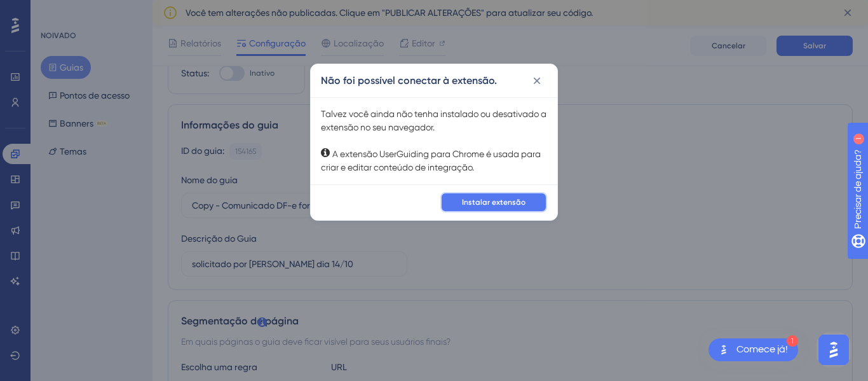
click at [506, 203] on font "Instalar extensão" at bounding box center [494, 202] width 64 height 9
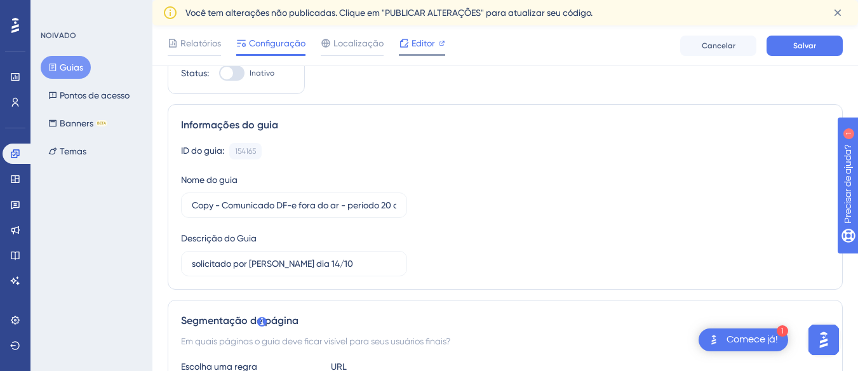
click at [425, 45] on font "Editor" at bounding box center [424, 43] width 24 height 10
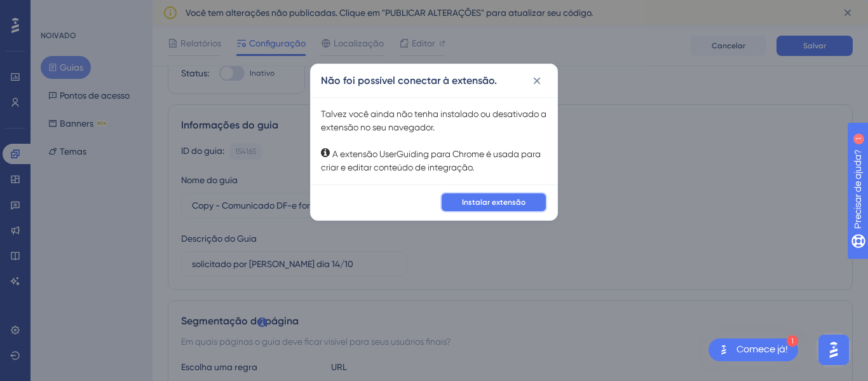
click at [478, 201] on font "Instalar extensão" at bounding box center [494, 202] width 64 height 9
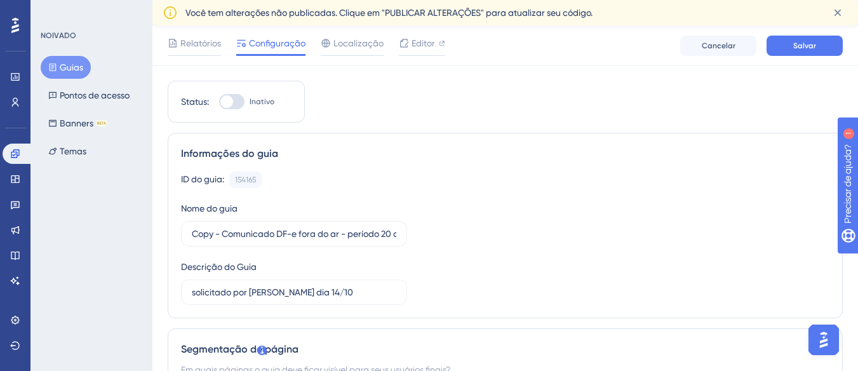
scroll to position [0, 0]
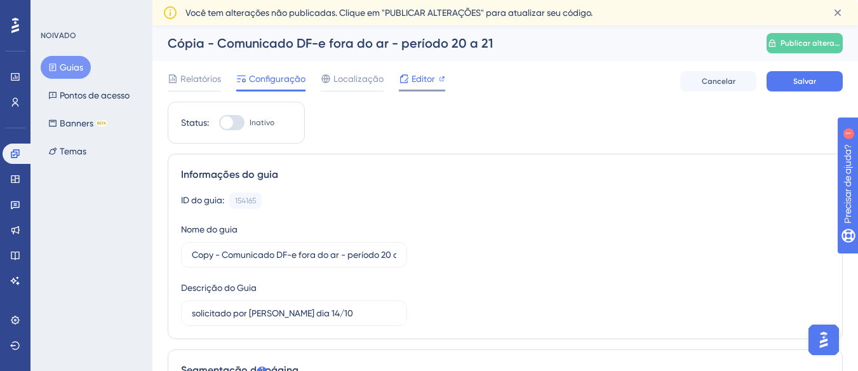
click at [442, 79] on icon at bounding box center [442, 79] width 6 height 6
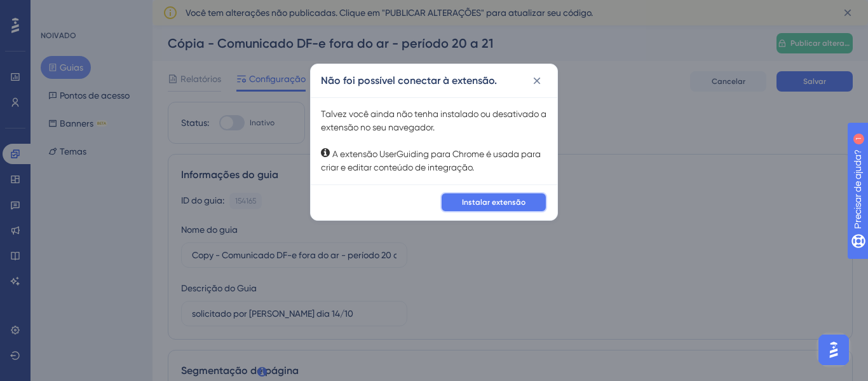
click at [461, 197] on button "Instalar extensão" at bounding box center [493, 202] width 107 height 20
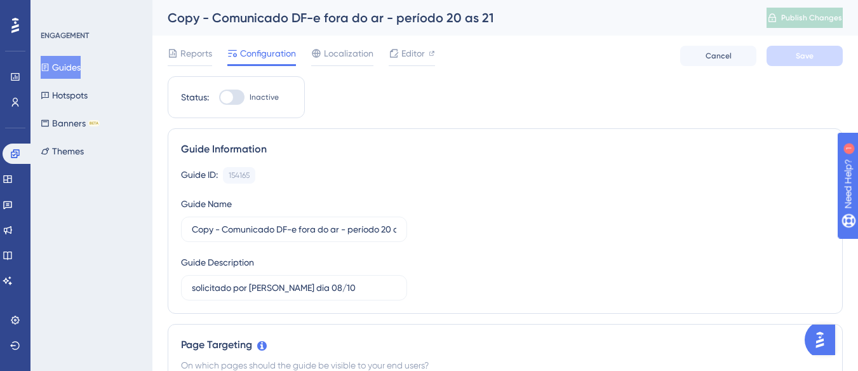
click at [59, 66] on button "Guides" at bounding box center [61, 67] width 40 height 23
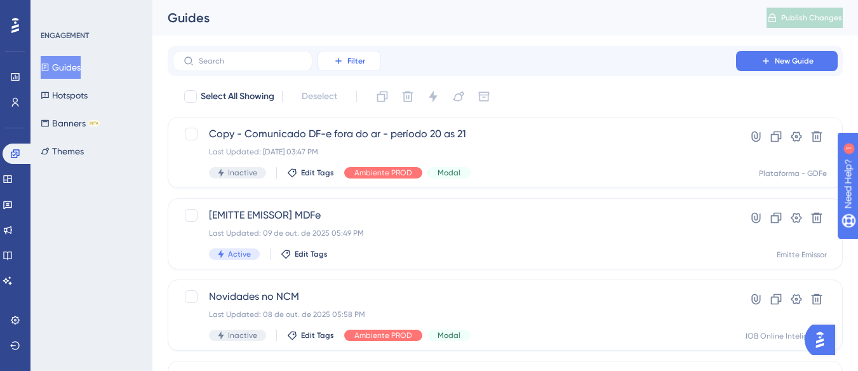
click at [370, 64] on button "Filter" at bounding box center [350, 61] width 64 height 20
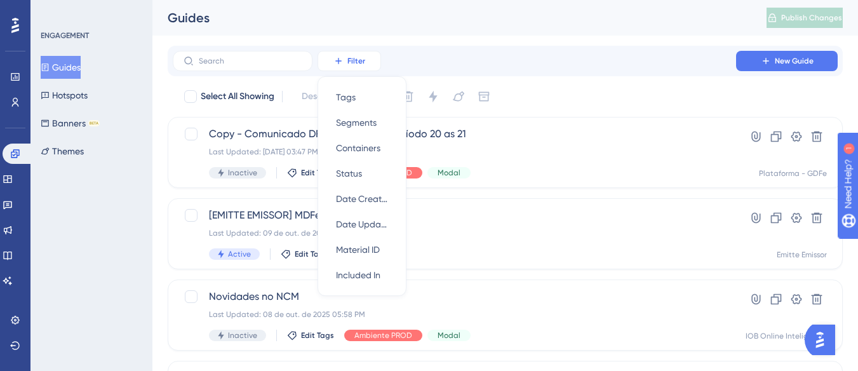
scroll to position [1, 0]
click at [350, 147] on span "Containers" at bounding box center [358, 147] width 44 height 15
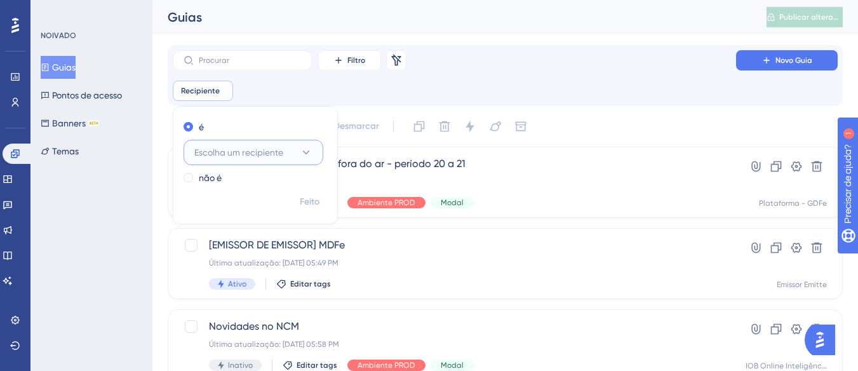
click at [260, 154] on font "Escolha um recipiente" at bounding box center [238, 152] width 89 height 10
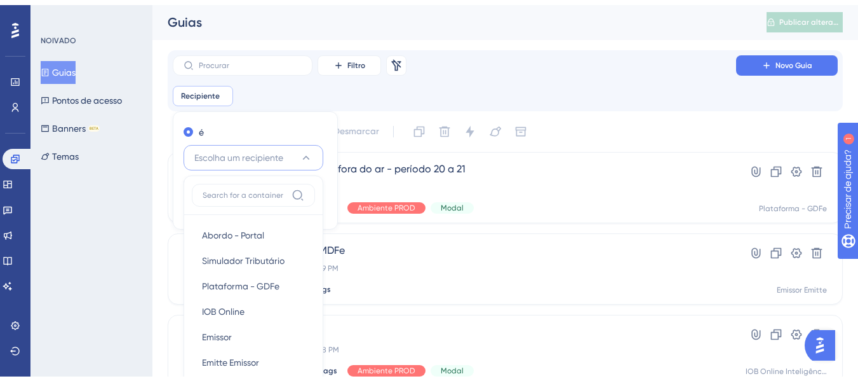
scroll to position [111, 0]
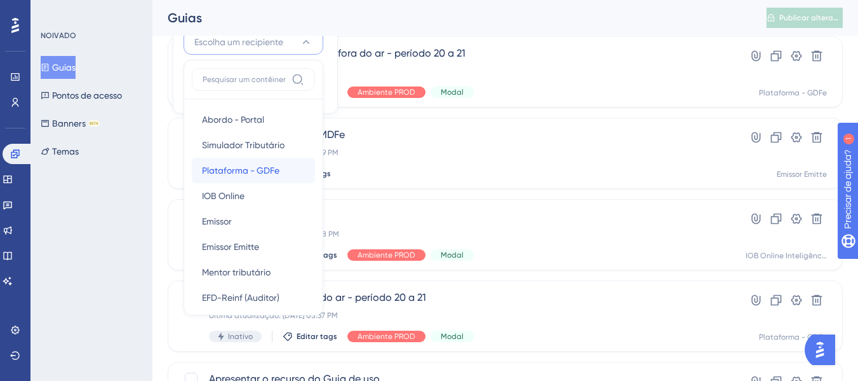
click at [226, 171] on font "Plataforma - GDFe" at bounding box center [241, 170] width 78 height 10
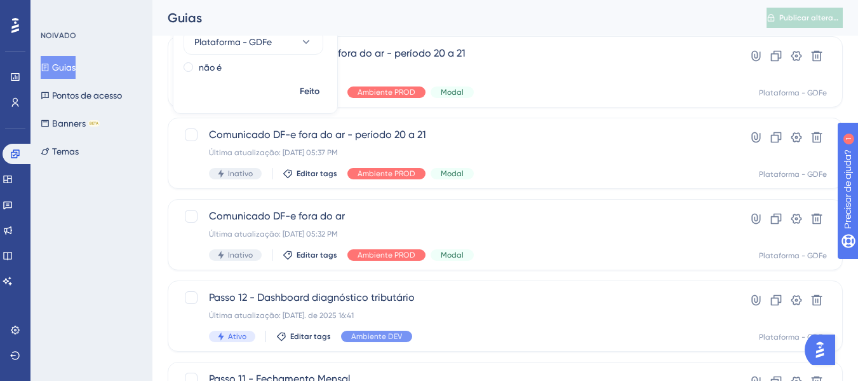
click at [520, 17] on div "Guias" at bounding box center [451, 18] width 567 height 18
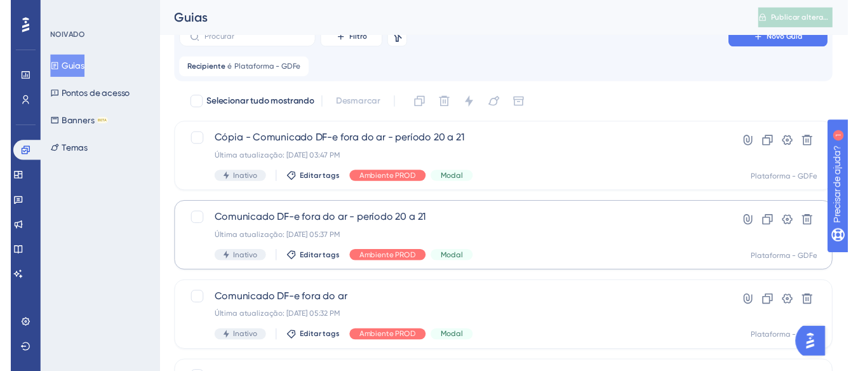
scroll to position [0, 0]
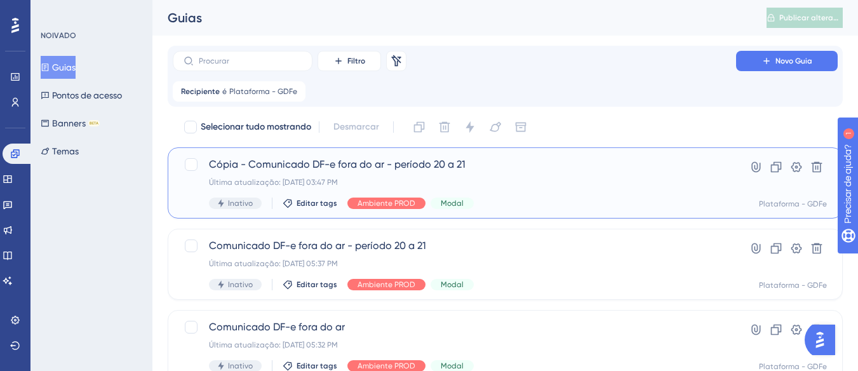
click at [276, 165] on font "Cópia - Comunicado DF-e fora do ar - período 20 a 21" at bounding box center [337, 164] width 257 height 12
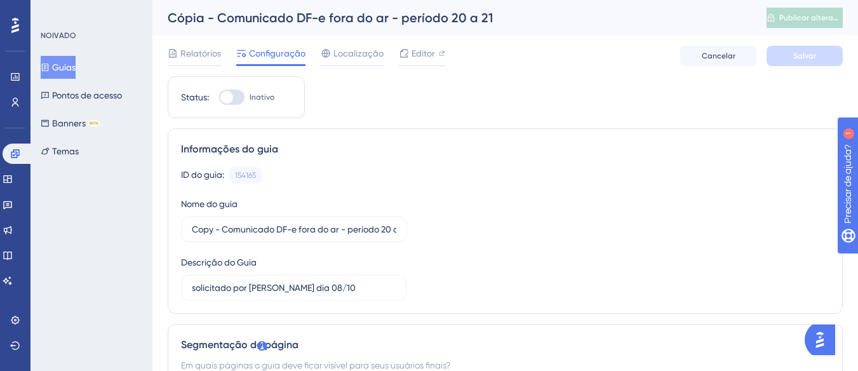
click at [206, 18] on font "Cópia - Comunicado DF-e fora do ar - período 20 a 21" at bounding box center [330, 17] width 325 height 15
click at [205, 18] on font "Cópia - Comunicado DF-e fora do ar - período 20 a 21" at bounding box center [330, 17] width 325 height 15
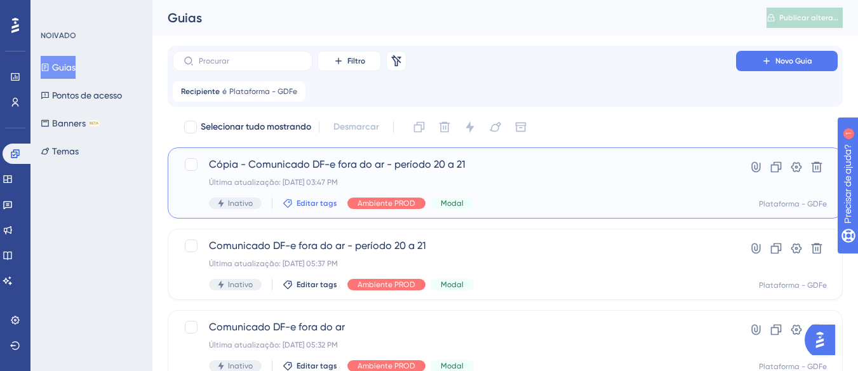
click at [309, 203] on font "Editar tags" at bounding box center [317, 203] width 41 height 9
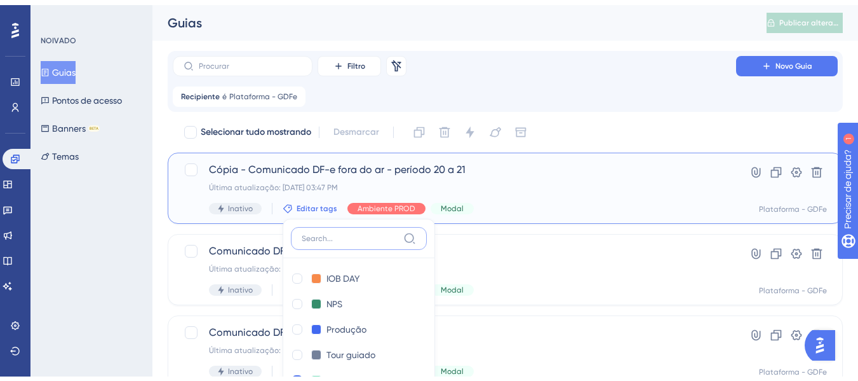
scroll to position [132, 0]
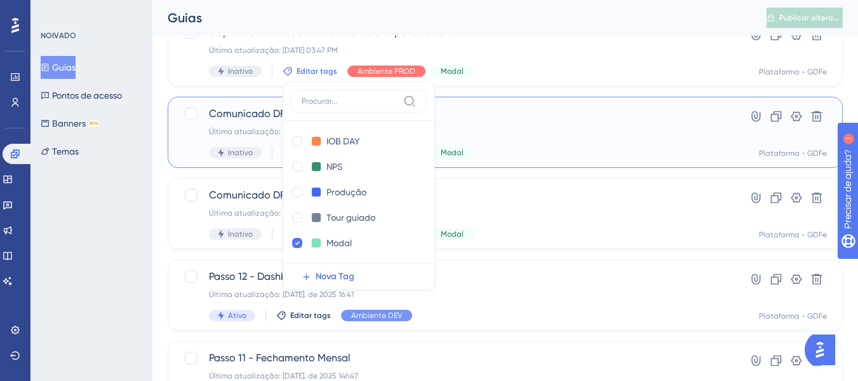
click at [499, 107] on span "Comunicado DF-e fora do ar - período 20 a 21" at bounding box center [454, 113] width 491 height 15
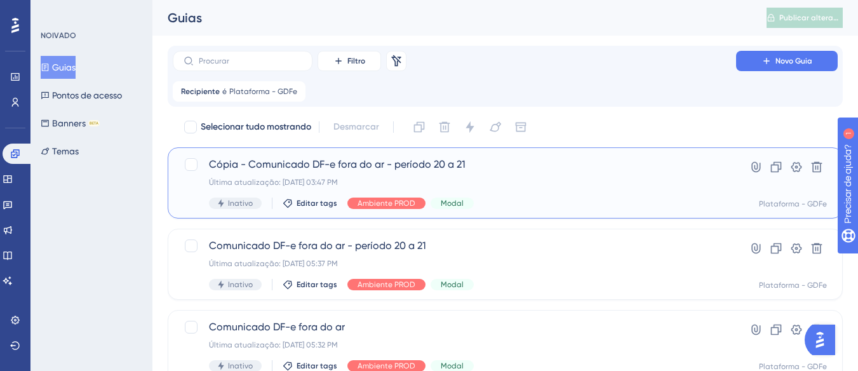
click at [219, 163] on font "Cópia - Comunicado DF-e fora do ar - período 20 a 21" at bounding box center [337, 164] width 257 height 12
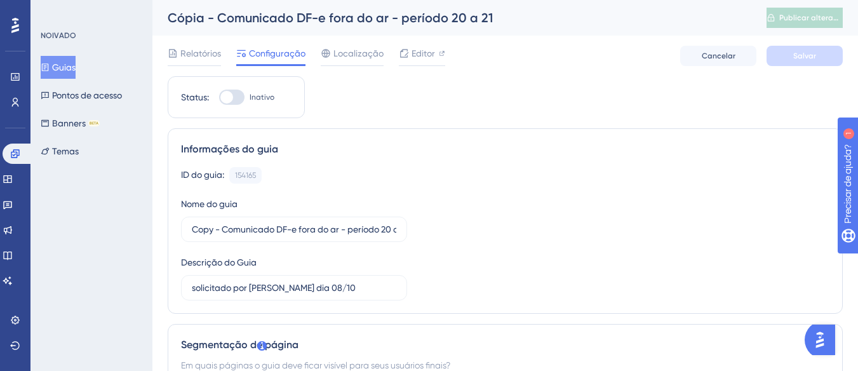
click at [213, 13] on font "Cópia - Comunicado DF-e fora do ar - período 20 a 21" at bounding box center [330, 17] width 325 height 15
click at [196, 16] on font "Cópia - Comunicado DF-e fora do ar - período 20 a 21" at bounding box center [330, 17] width 325 height 15
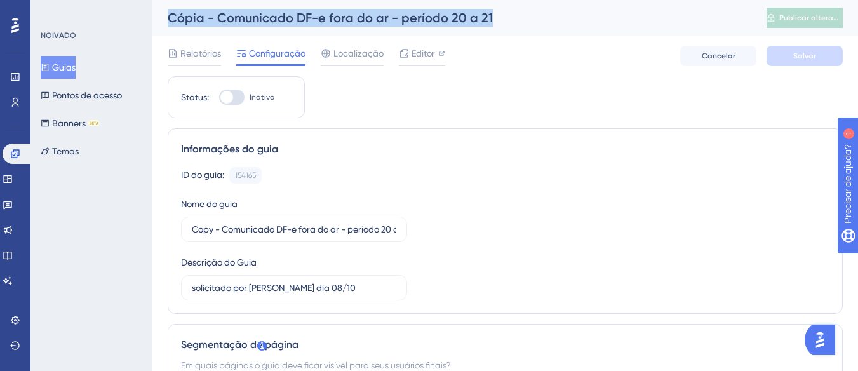
click at [196, 16] on font "Cópia - Comunicado DF-e fora do ar - período 20 a 21" at bounding box center [330, 17] width 325 height 15
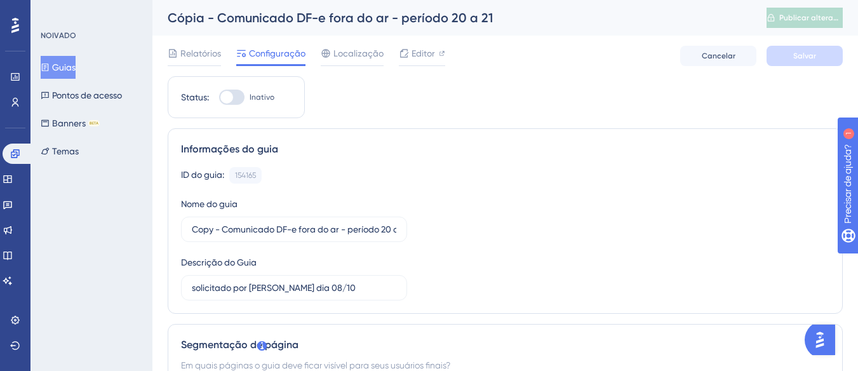
click at [208, 20] on font "Cópia - Comunicado DF-e fora do ar - período 20 a 21" at bounding box center [330, 17] width 325 height 15
click at [208, 19] on font "Cópia - Comunicado DF-e fora do ar - período 20 a 21" at bounding box center [330, 17] width 325 height 15
click at [204, 18] on font "Cópia - Comunicado DF-e fora do ar - período 20 a 21" at bounding box center [330, 17] width 325 height 15
click at [203, 15] on font "Cópia - Comunicado DF-e fora do ar - período 20 a 21" at bounding box center [330, 17] width 325 height 15
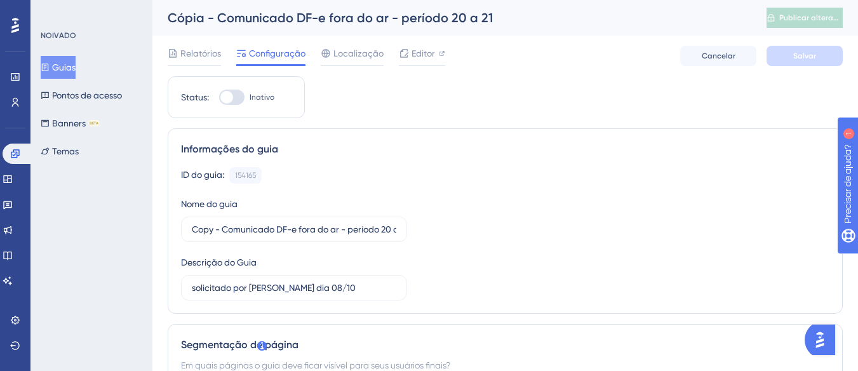
click at [266, 8] on div "Cópia - Comunicado DF-e fora do ar - período 20 a 21 Publicar alterações Sua fu…" at bounding box center [505, 18] width 706 height 36
click at [262, 15] on font "Cópia - Comunicado DF-e fora do ar - período 20 a 21" at bounding box center [330, 17] width 325 height 15
click at [262, 17] on font "Cópia - Comunicado DF-e fora do ar - período 20 a 21" at bounding box center [330, 17] width 325 height 15
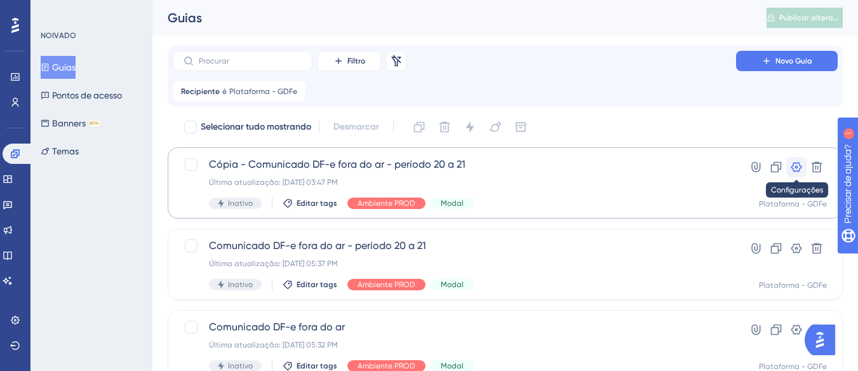
click at [794, 163] on icon at bounding box center [797, 167] width 11 height 10
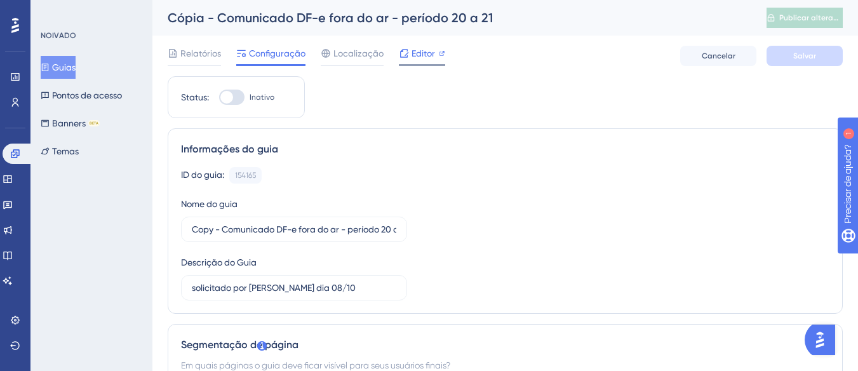
click at [404, 53] on icon at bounding box center [404, 53] width 10 height 10
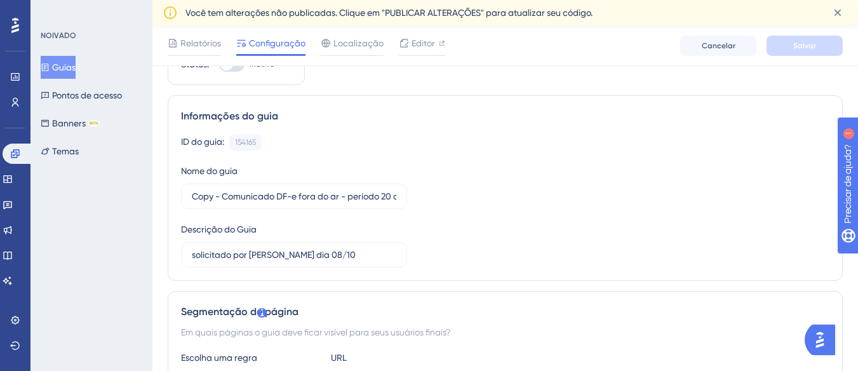
scroll to position [127, 0]
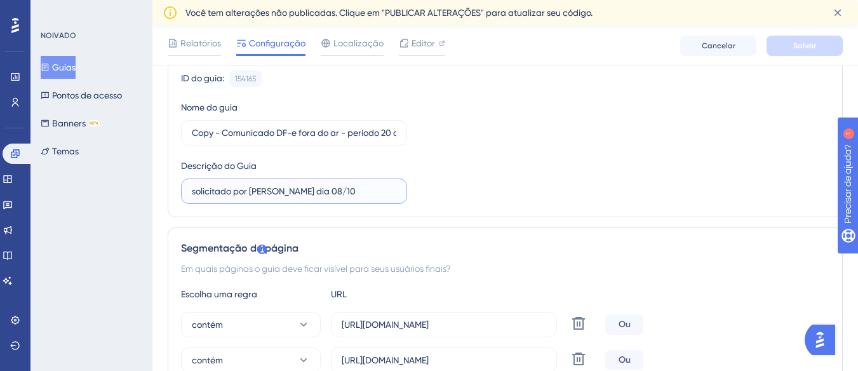
click at [309, 197] on input "solicitado por [PERSON_NAME] dia 08/10" at bounding box center [294, 191] width 205 height 14
type input "solicitado por [PERSON_NAME] dia 14/10"
click at [215, 132] on input "Copy - Comunicado DF-e fora do ar - período 20 as 21" at bounding box center [294, 133] width 205 height 14
drag, startPoint x: 221, startPoint y: 134, endPoint x: 186, endPoint y: 135, distance: 35.6
click at [186, 135] on label "Copy - Comunicado DF-e fora do ar - período 20 as 21" at bounding box center [294, 132] width 226 height 25
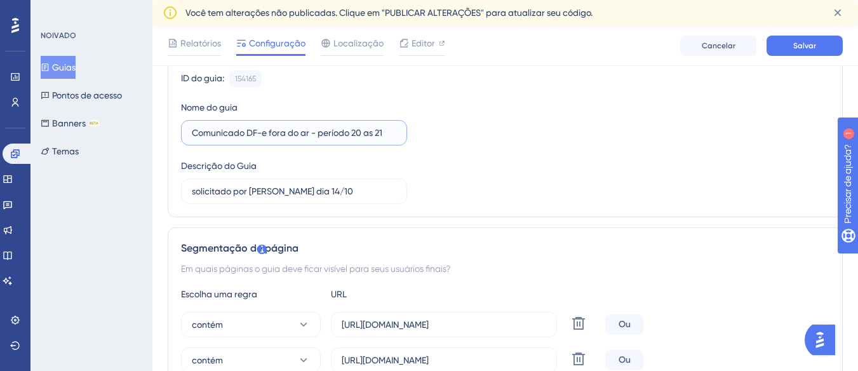
click at [320, 133] on input "Comunicado DF-e fora do ar - período 20 as 21" at bounding box center [294, 133] width 205 height 14
click at [351, 133] on input "Comunicado DF-e fora do ar - período 20 as 21" at bounding box center [294, 133] width 205 height 14
type input "Comunicado DF-e fora do ar - período 14/10 das 20 as 21"
click at [493, 154] on div "ID do guia: 154165 Cópia Nome do guia Comunicado DF-e fora do ar - período 14/1…" at bounding box center [505, 137] width 649 height 133
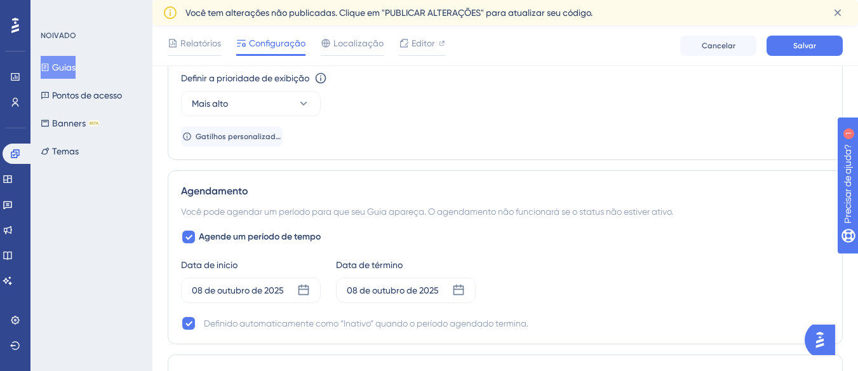
scroll to position [1017, 0]
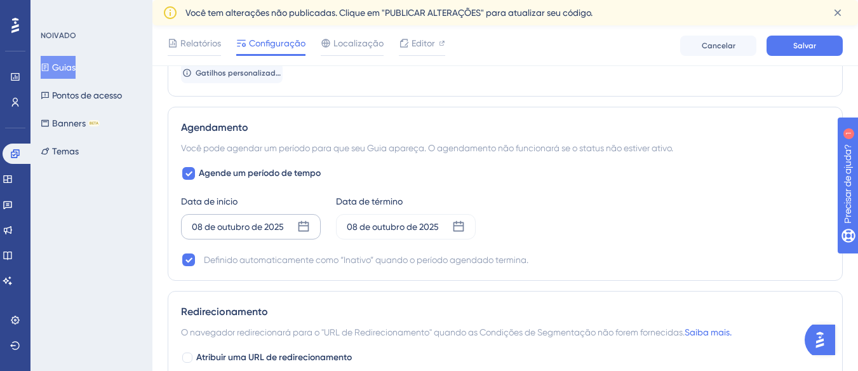
click at [229, 226] on font "08 de outubro de 2025" at bounding box center [238, 227] width 92 height 10
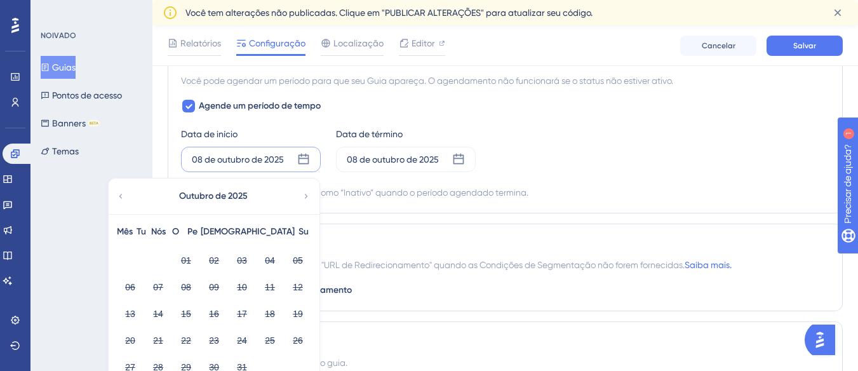
scroll to position [1144, 0]
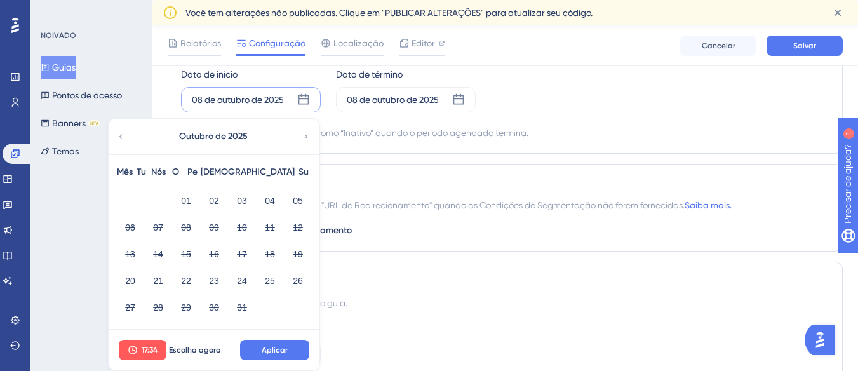
click at [303, 132] on icon at bounding box center [306, 136] width 9 height 11
click at [119, 137] on icon at bounding box center [120, 136] width 9 height 11
click at [402, 123] on div "Agende um período de tempo Data de início [DATE] Outubro de 2025 Mês Tu Nós O P…" at bounding box center [505, 90] width 649 height 102
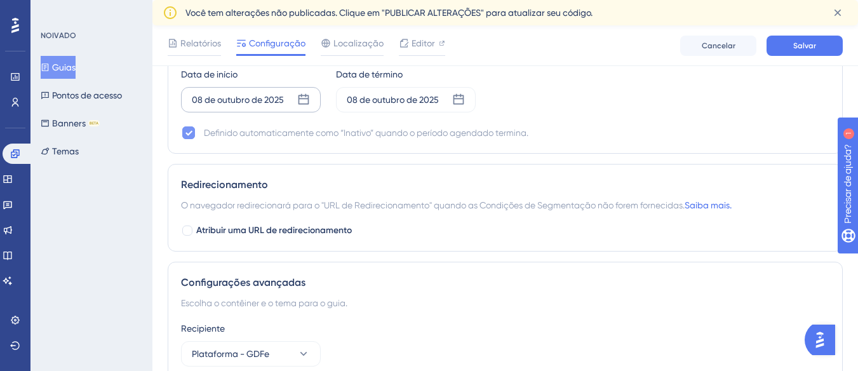
click at [192, 135] on icon at bounding box center [189, 133] width 8 height 10
click at [190, 132] on div at bounding box center [188, 132] width 13 height 13
checkbox input "true"
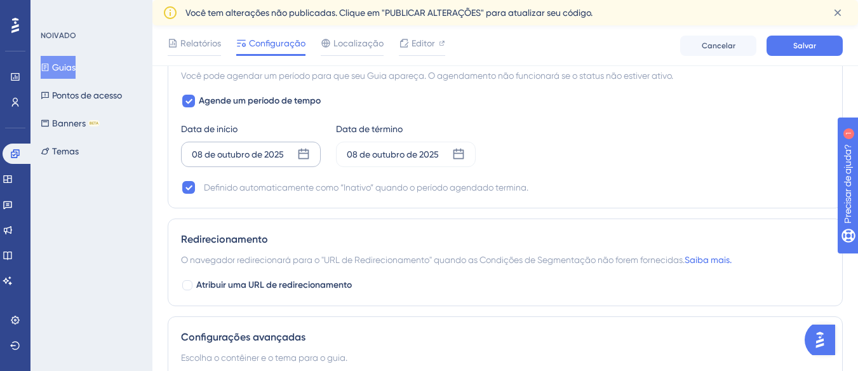
scroll to position [1017, 0]
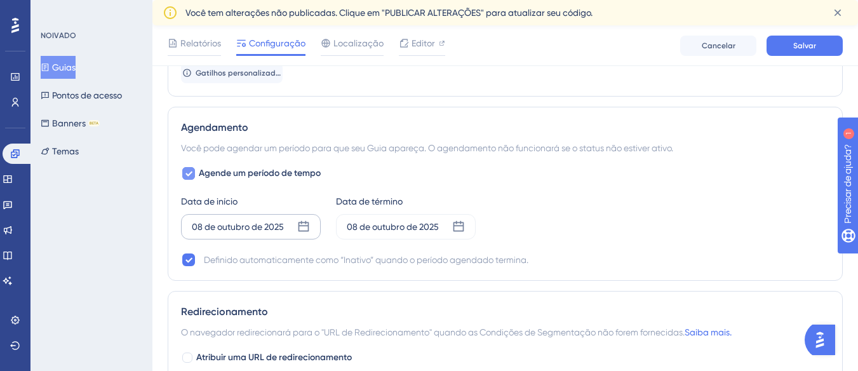
click at [189, 173] on icon at bounding box center [189, 173] width 8 height 10
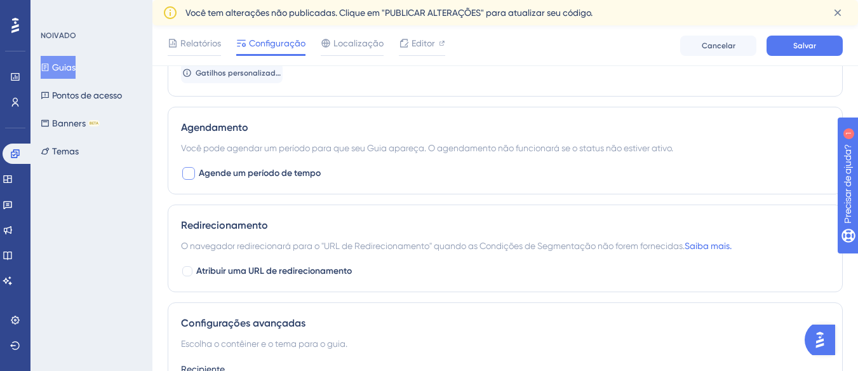
click at [189, 173] on div at bounding box center [188, 173] width 13 height 13
checkbox input "true"
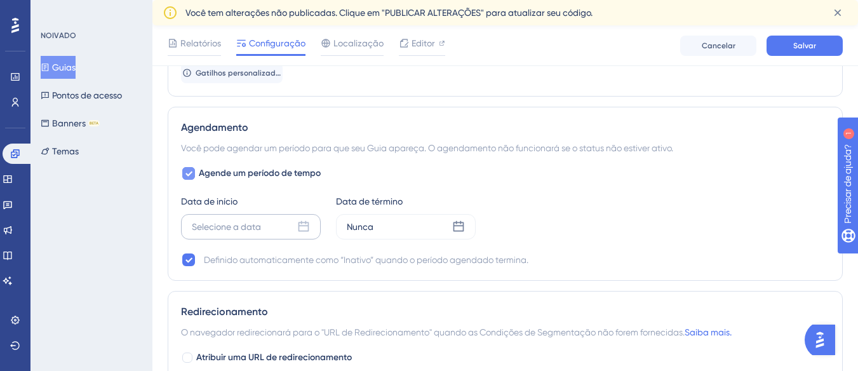
click at [248, 233] on div "Selecione a data" at bounding box center [226, 226] width 69 height 15
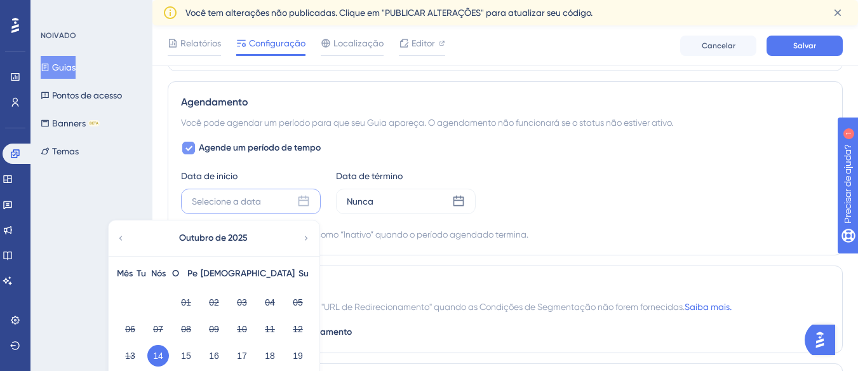
scroll to position [1080, 0]
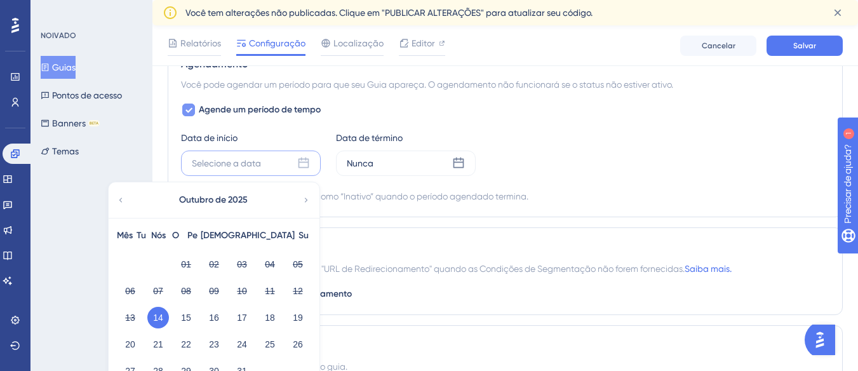
click at [157, 316] on font "14" at bounding box center [158, 318] width 10 height 10
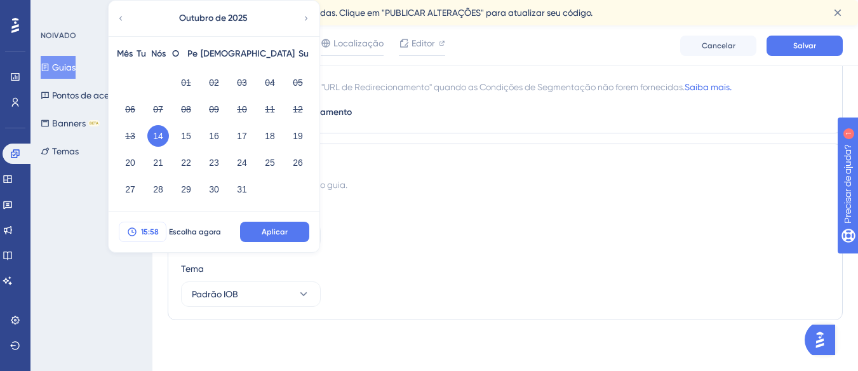
click at [157, 230] on font "15:58" at bounding box center [150, 231] width 18 height 9
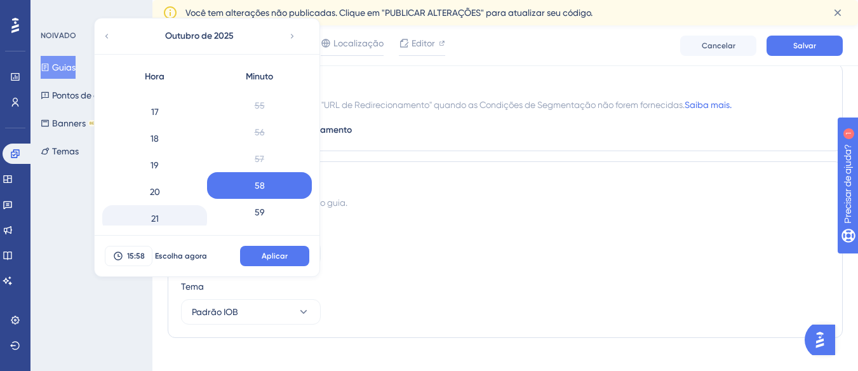
scroll to position [473, 0]
click at [152, 164] on font "20" at bounding box center [155, 164] width 10 height 10
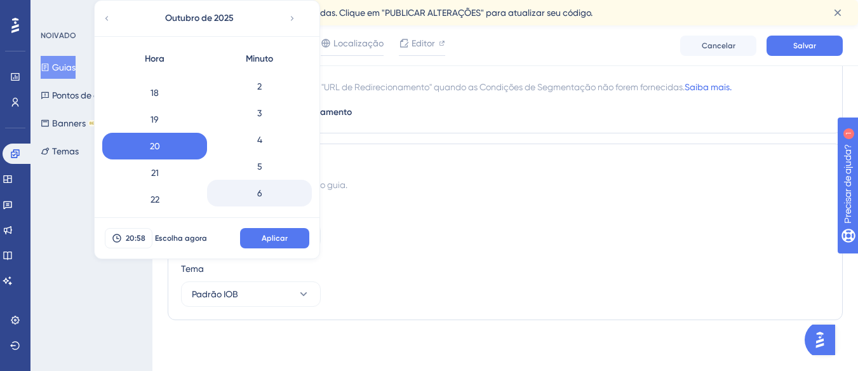
scroll to position [4, 0]
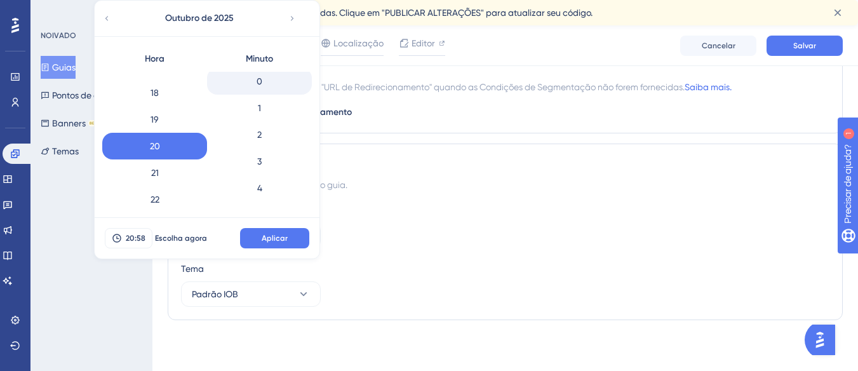
click at [270, 88] on div "0" at bounding box center [259, 81] width 105 height 27
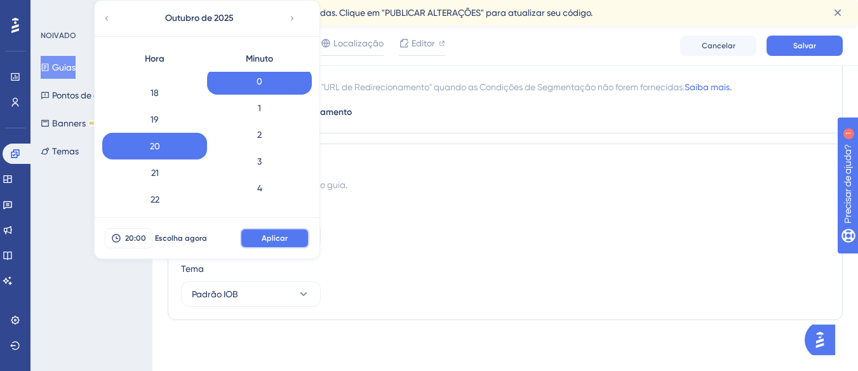
click at [262, 240] on font "Aplicar" at bounding box center [275, 238] width 26 height 9
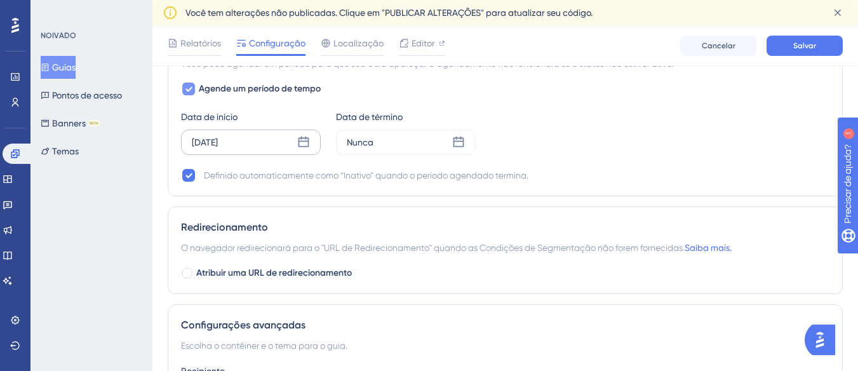
scroll to position [1071, 0]
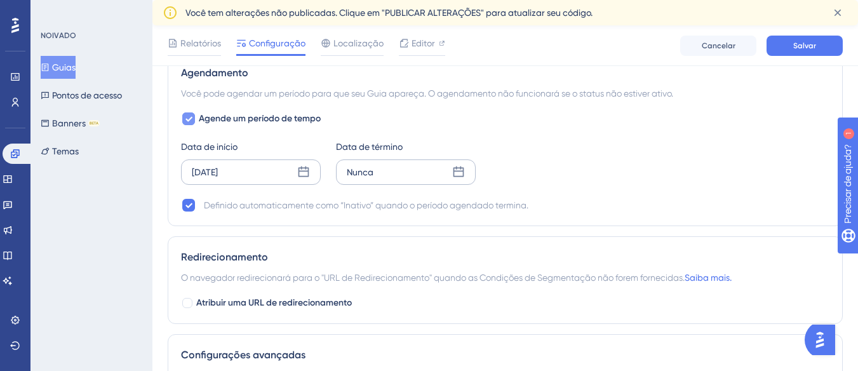
click at [405, 172] on div "Nunca" at bounding box center [406, 171] width 140 height 25
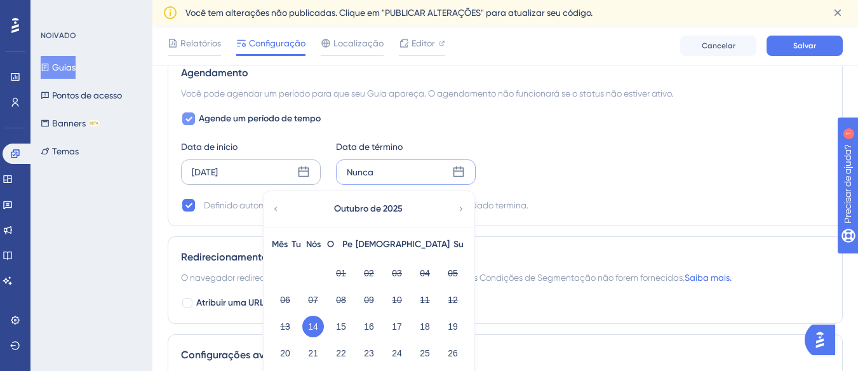
click at [309, 323] on font "14" at bounding box center [313, 327] width 10 height 10
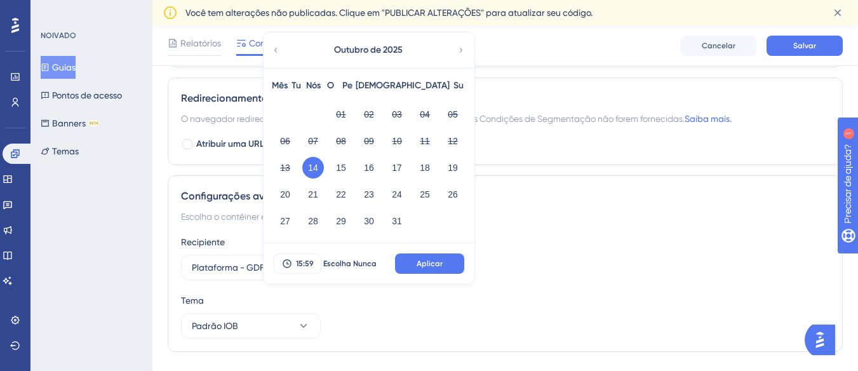
scroll to position [1262, 0]
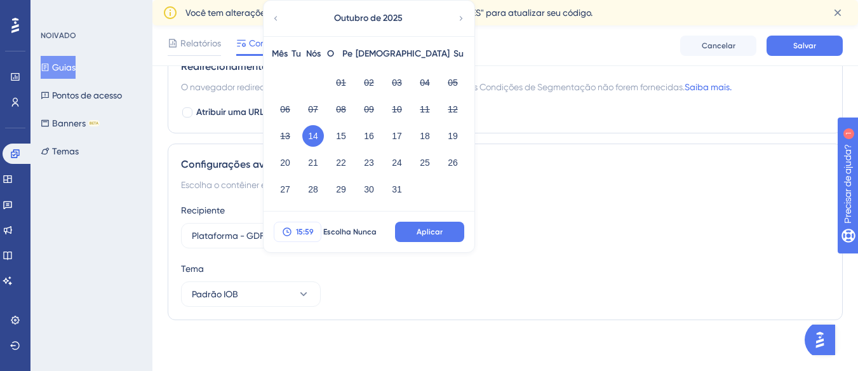
click at [308, 232] on font "15:59" at bounding box center [305, 231] width 18 height 9
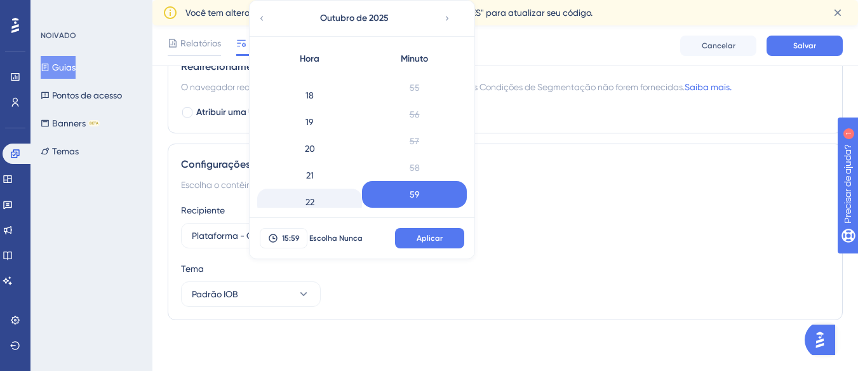
scroll to position [504, 0]
click at [311, 146] on font "21" at bounding box center [310, 141] width 8 height 10
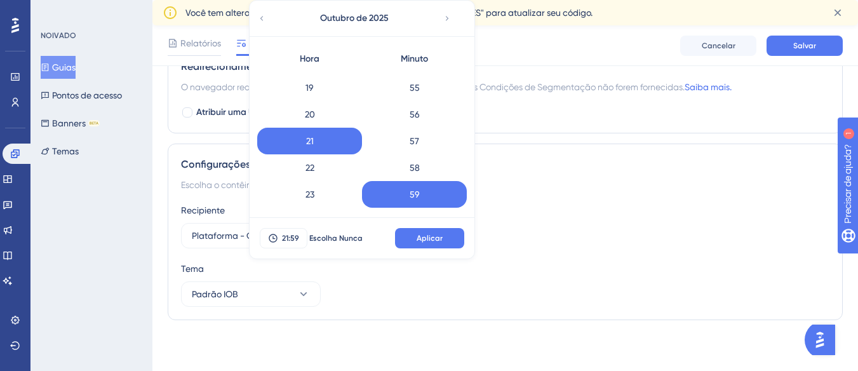
click at [311, 144] on font "21" at bounding box center [310, 141] width 8 height 10
drag, startPoint x: 424, startPoint y: 196, endPoint x: 428, endPoint y: 168, distance: 28.2
click at [428, 168] on div "0 1 2 3 4 5 6 7 8 9 10 11 12 13 14 15 16 17 18 19 20 21 22 23 24 25 26 27 28 29…" at bounding box center [414, 140] width 105 height 136
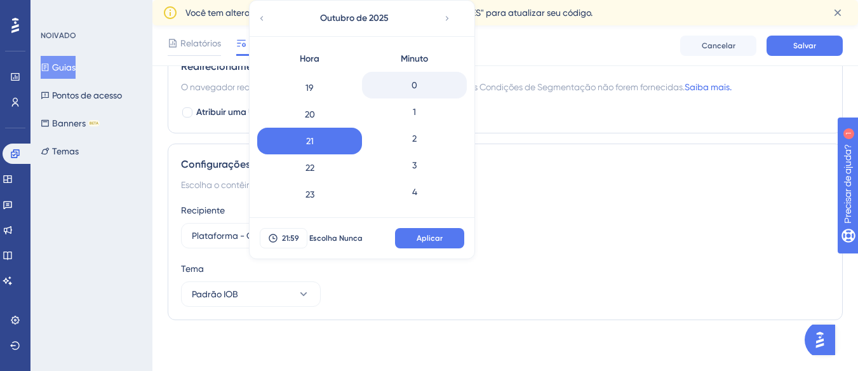
click at [418, 87] on div "0" at bounding box center [414, 85] width 105 height 27
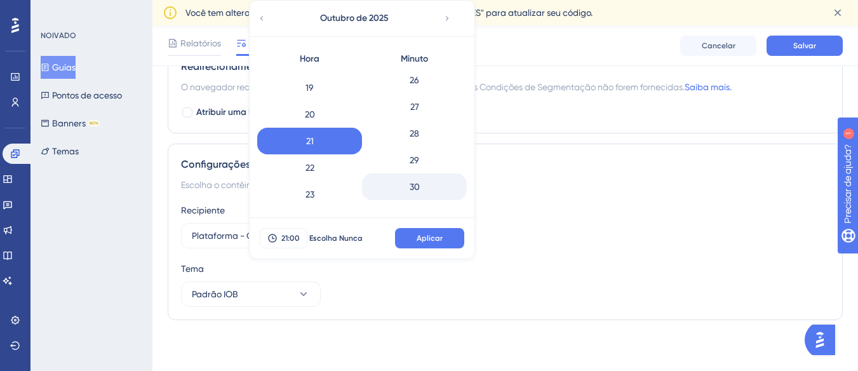
click at [422, 185] on div "30" at bounding box center [414, 186] width 105 height 27
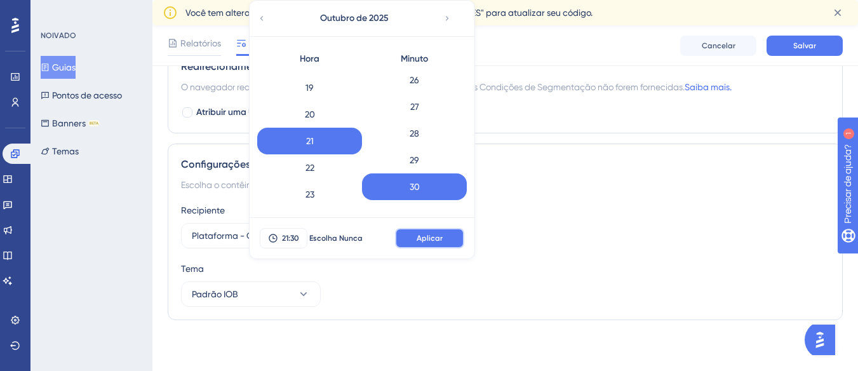
click at [418, 241] on font "Aplicar" at bounding box center [430, 238] width 26 height 9
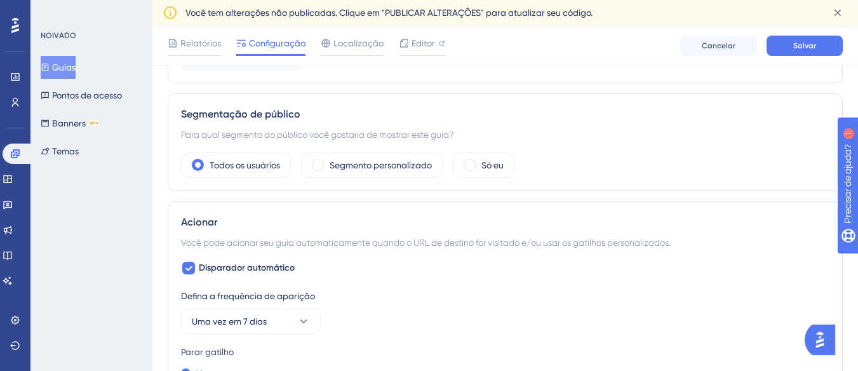
scroll to position [436, 0]
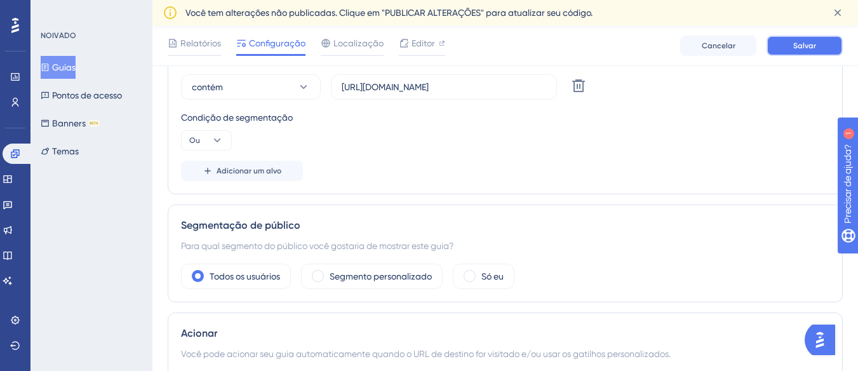
click at [822, 46] on button "Salvar" at bounding box center [805, 46] width 76 height 20
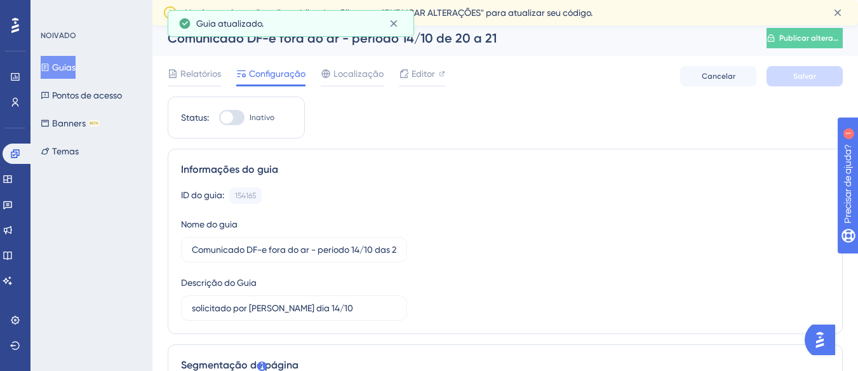
scroll to position [0, 0]
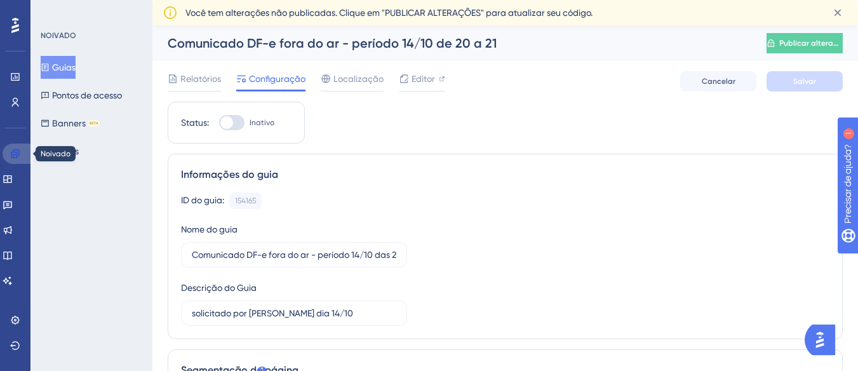
click at [11, 154] on icon at bounding box center [15, 154] width 10 height 10
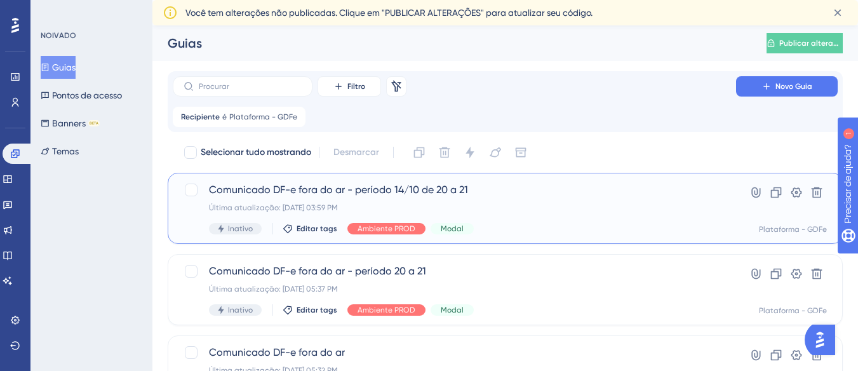
click at [305, 193] on font "Comunicado DF-e fora do ar - período 14/10 de 20 a 21" at bounding box center [338, 190] width 259 height 12
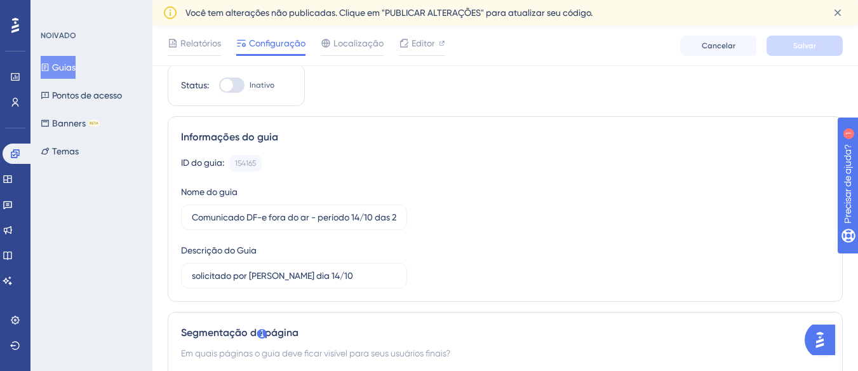
scroll to position [64, 0]
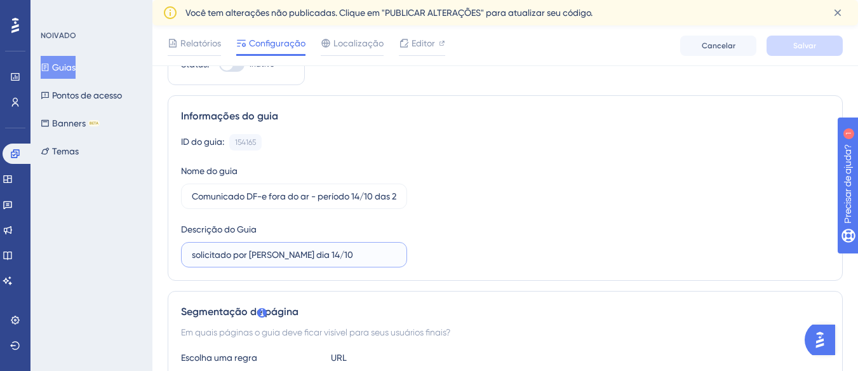
click at [195, 257] on input "solicitado por [PERSON_NAME] dia 14/10" at bounding box center [294, 255] width 205 height 14
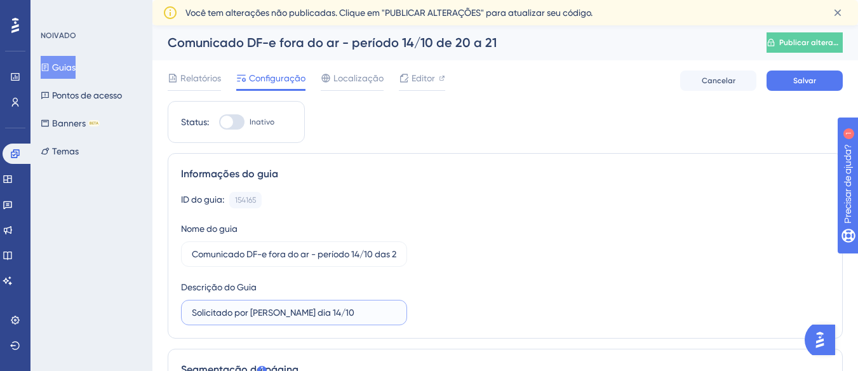
scroll to position [0, 0]
type input "Solicitado por Wagner dia 14/10"
click at [407, 78] on icon at bounding box center [404, 79] width 10 height 10
click at [238, 123] on div at bounding box center [231, 122] width 25 height 15
click at [219, 123] on input "Inativo" at bounding box center [219, 123] width 1 height 1
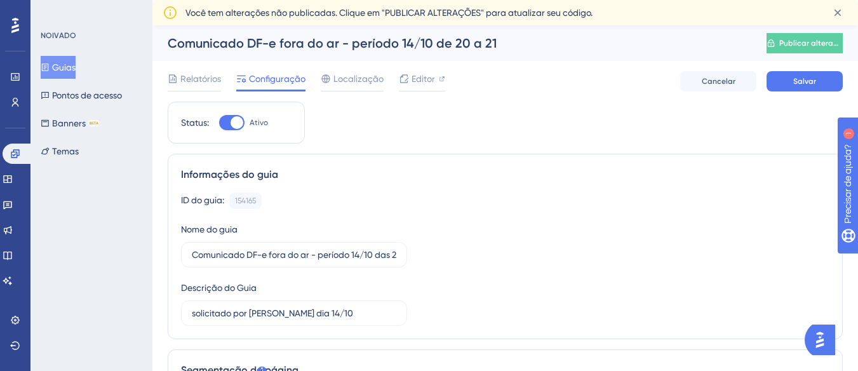
click at [222, 124] on div at bounding box center [231, 122] width 25 height 15
click at [219, 123] on input "Ativo" at bounding box center [219, 123] width 1 height 1
click at [237, 122] on div at bounding box center [231, 122] width 25 height 15
click at [219, 123] on input "Inativo" at bounding box center [219, 123] width 1 height 1
checkbox input "true"
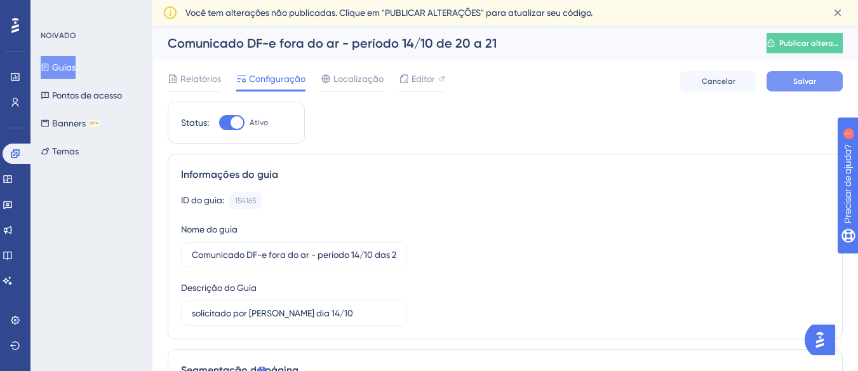
click at [785, 83] on button "Salvar" at bounding box center [805, 81] width 76 height 20
